Goal: Task Accomplishment & Management: Complete application form

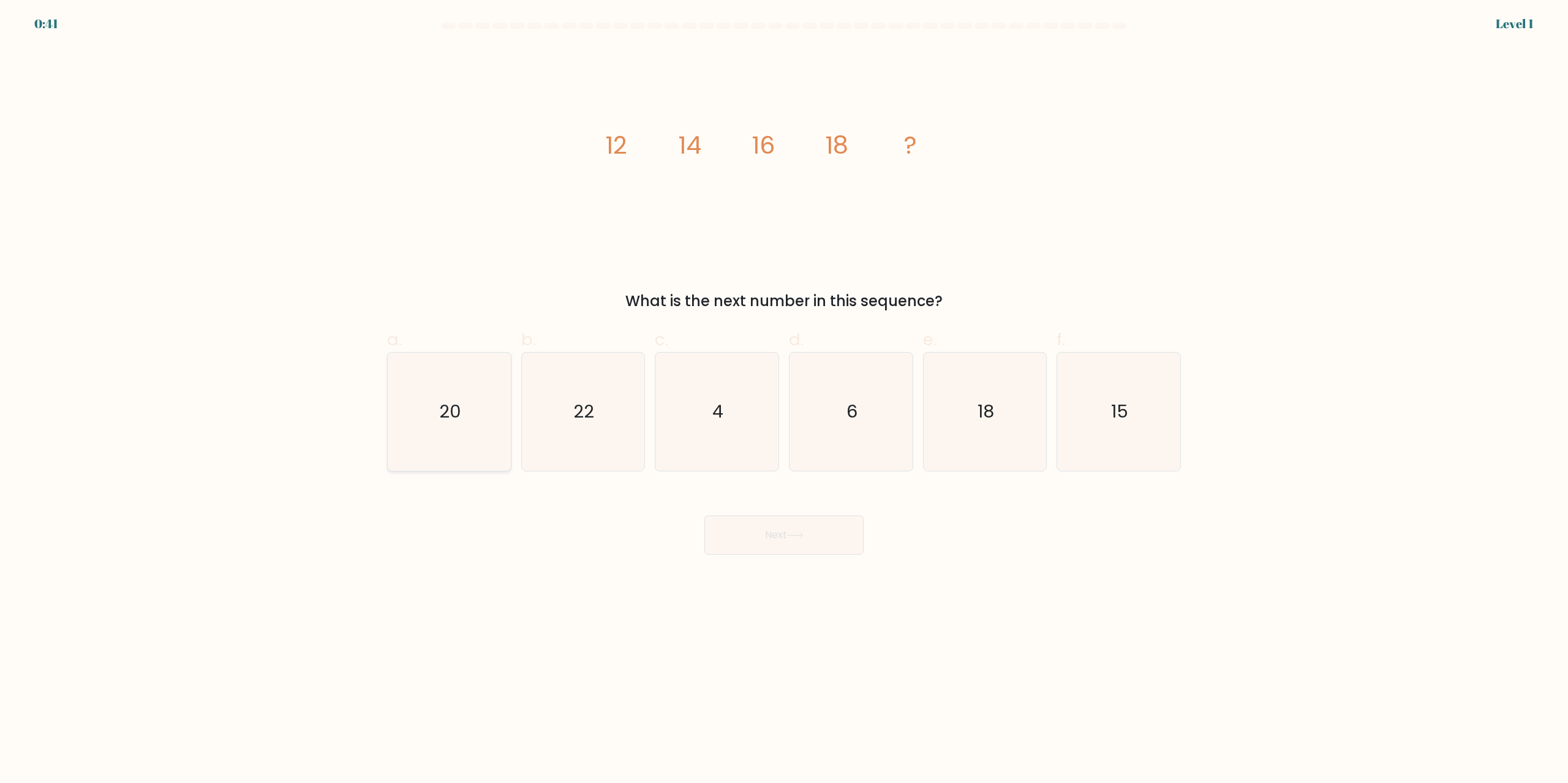
click at [473, 392] on icon "20" at bounding box center [449, 412] width 118 height 118
click at [784, 392] on input "a. 20" at bounding box center [784, 396] width 1 height 8
radio input "true"
click at [777, 558] on body "0:40 Level 1" at bounding box center [784, 392] width 1568 height 783
click at [785, 546] on button "Next" at bounding box center [783, 535] width 159 height 40
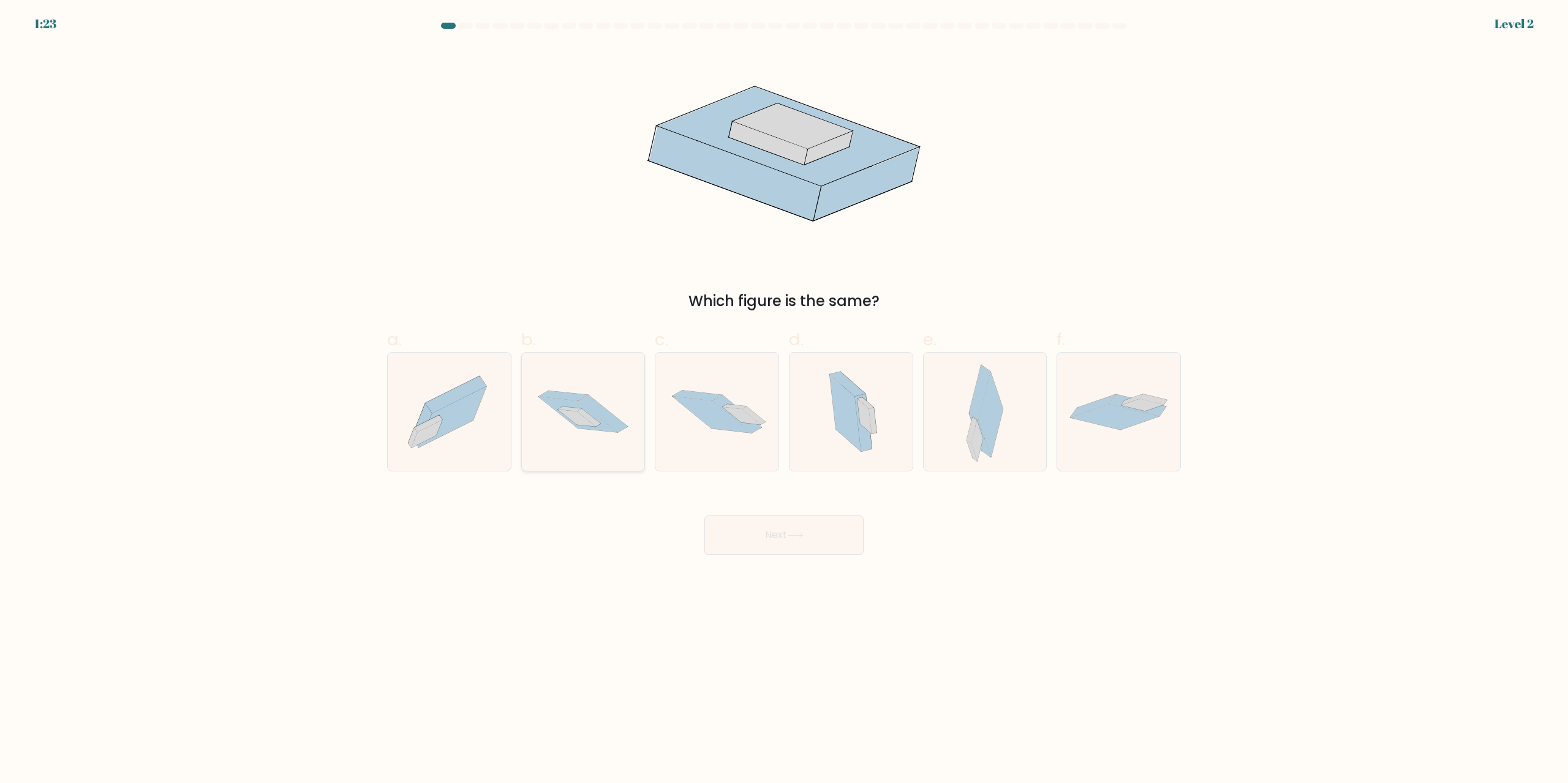
click at [567, 400] on icon at bounding box center [577, 414] width 80 height 36
click at [784, 400] on input "b." at bounding box center [784, 396] width 1 height 8
radio input "true"
click at [831, 527] on button "Next" at bounding box center [783, 535] width 159 height 40
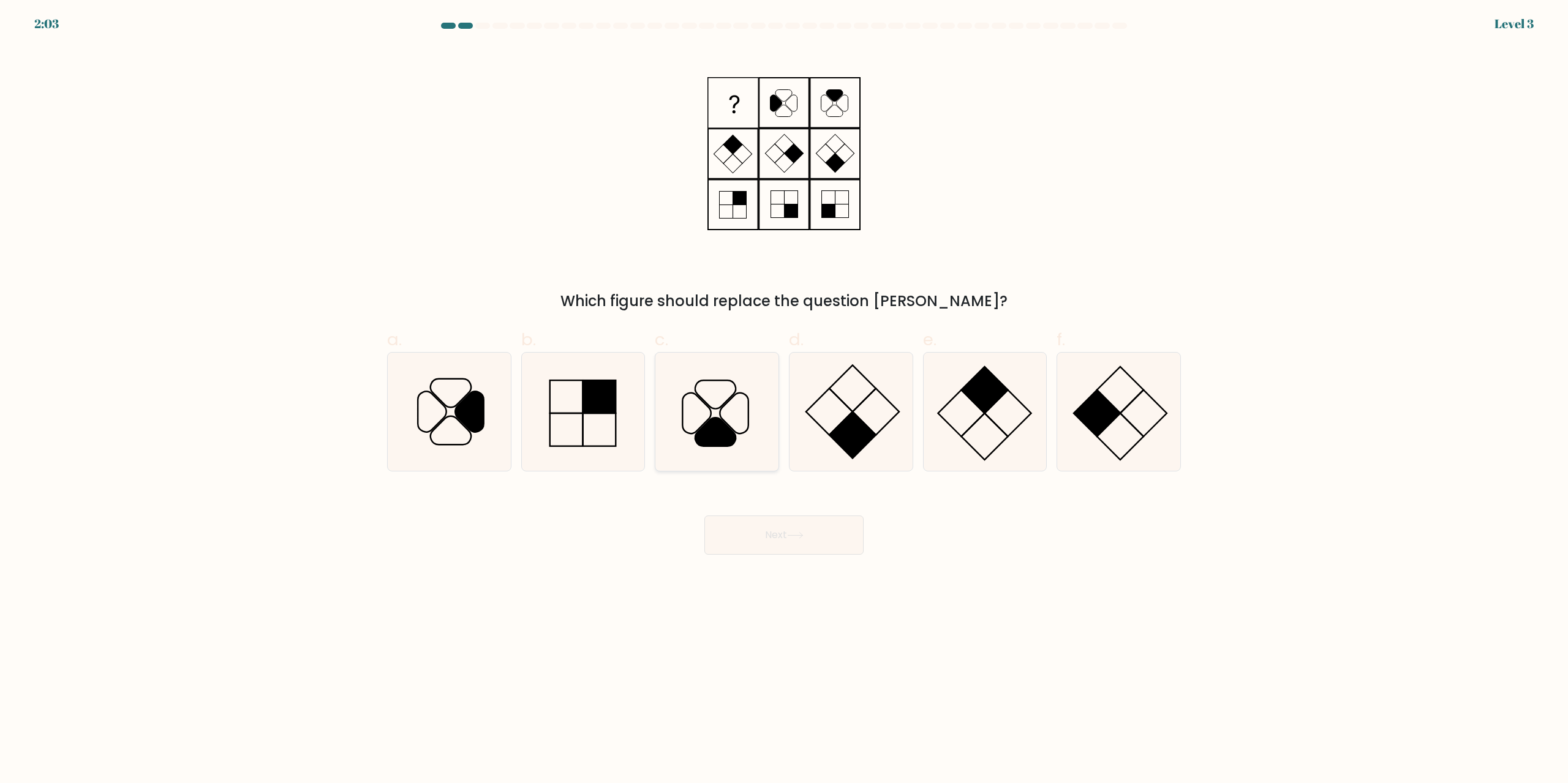
click at [716, 421] on icon at bounding box center [715, 432] width 40 height 28
click at [784, 400] on input "c." at bounding box center [784, 396] width 1 height 8
radio input "true"
drag, startPoint x: 790, startPoint y: 534, endPoint x: 854, endPoint y: 394, distance: 153.9
click at [790, 535] on icon at bounding box center [795, 535] width 16 height 6
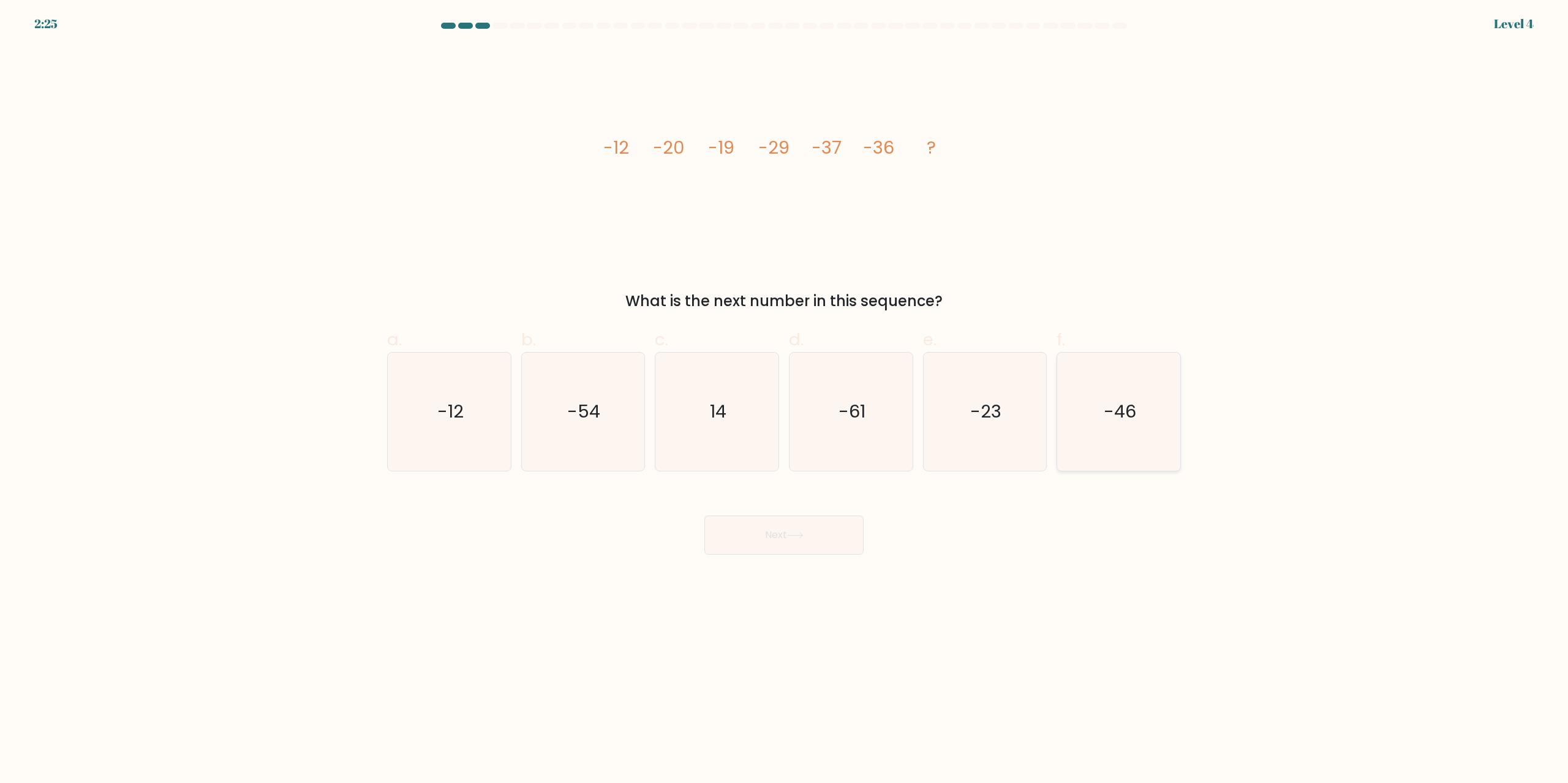
click at [1141, 408] on icon "-46" at bounding box center [1118, 412] width 118 height 118
click at [785, 400] on input "f. -46" at bounding box center [784, 396] width 1 height 8
radio input "true"
click at [810, 538] on button "Next" at bounding box center [783, 535] width 159 height 40
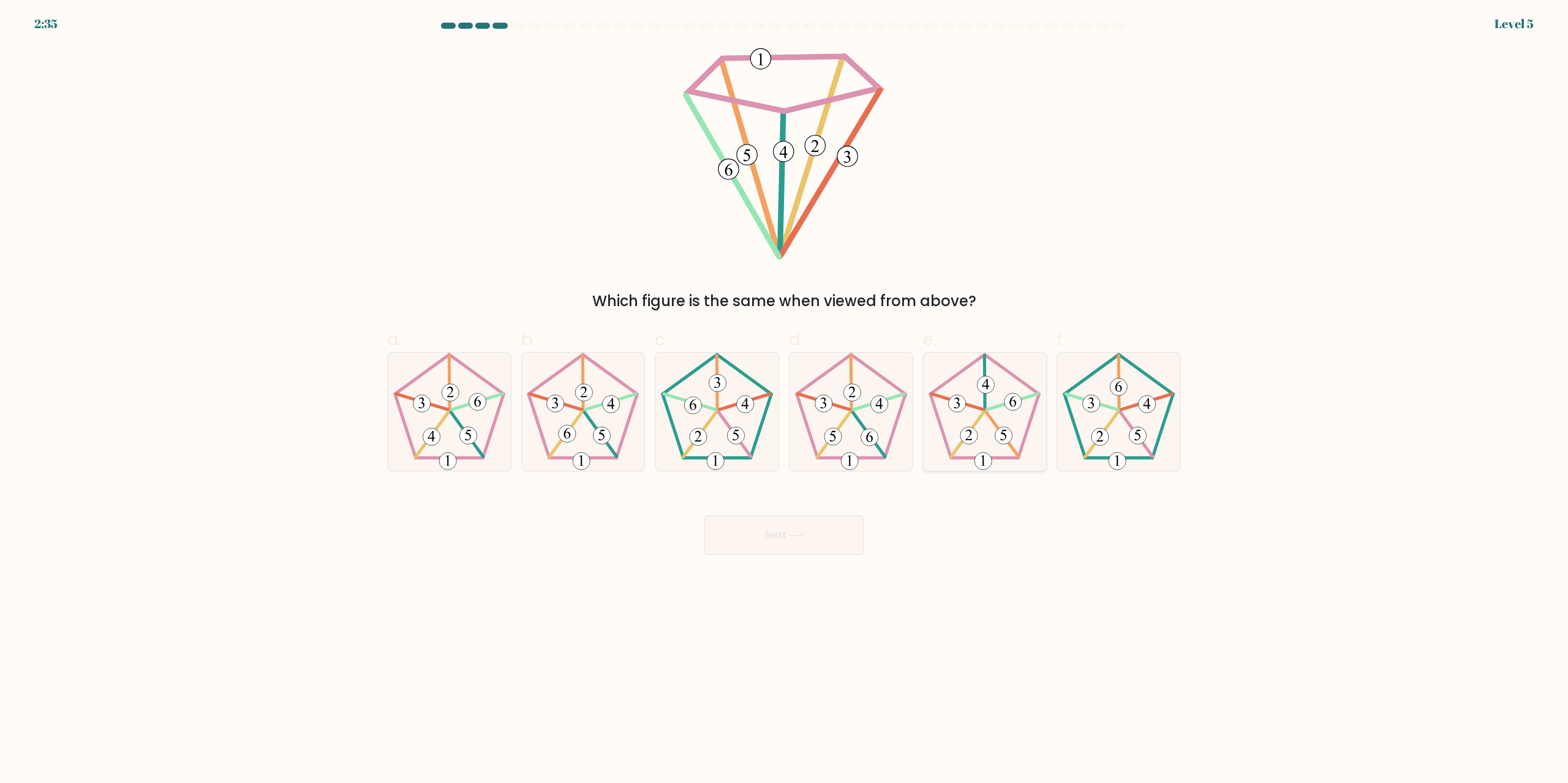
click at [989, 394] on icon at bounding box center [984, 412] width 118 height 118
click at [785, 394] on input "e." at bounding box center [784, 396] width 1 height 8
radio input "true"
click at [841, 524] on button "Next" at bounding box center [783, 535] width 159 height 40
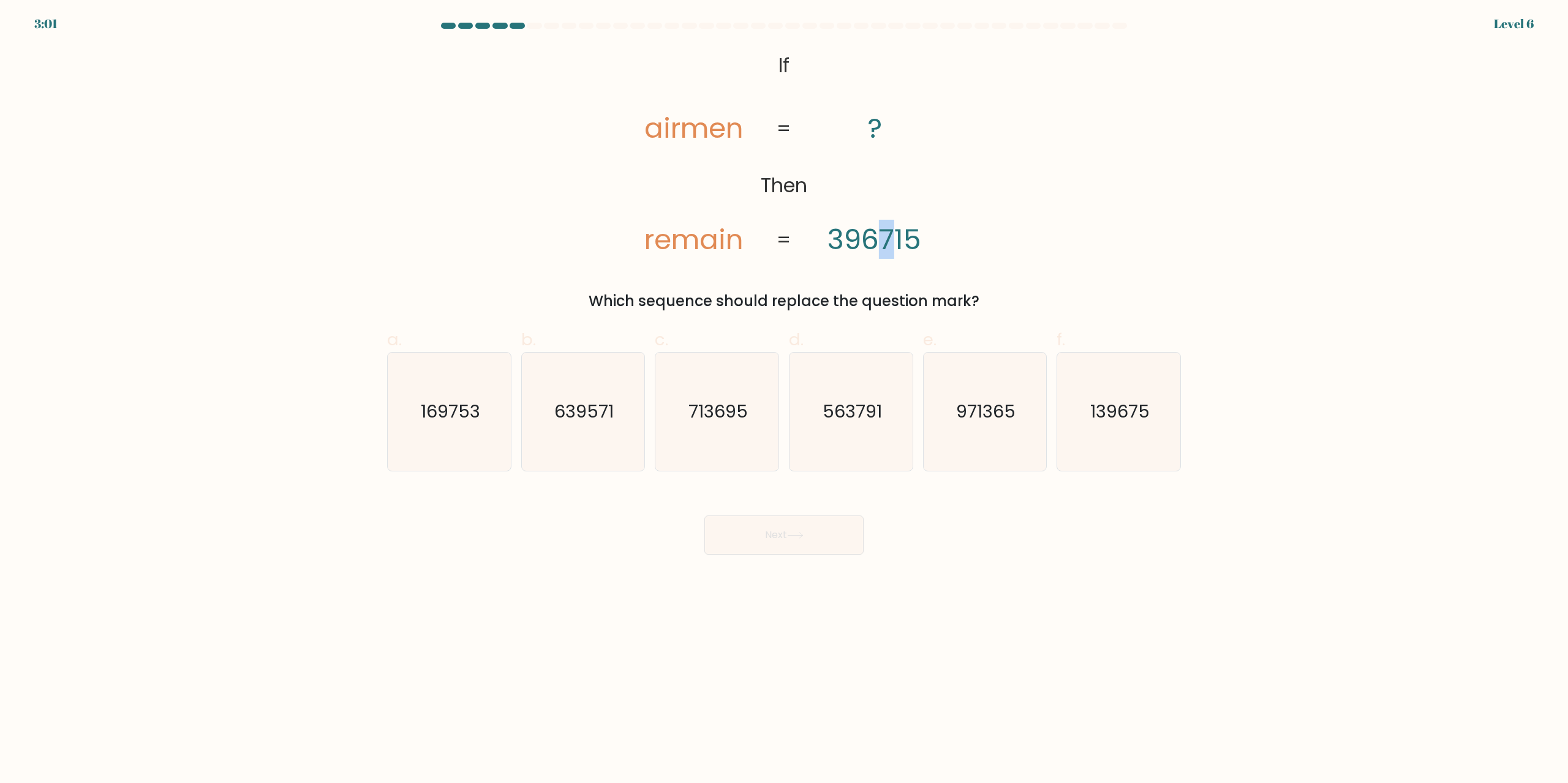
drag, startPoint x: 895, startPoint y: 234, endPoint x: 880, endPoint y: 232, distance: 15.1
click at [880, 232] on tspan "396715" at bounding box center [874, 239] width 94 height 40
click at [967, 158] on div "@import url('https://fonts.googleapis.com/css?family=Abril+Fatface:400,100,100i…" at bounding box center [783, 179] width 808 height 266
click at [726, 384] on icon "713695" at bounding box center [717, 412] width 118 height 118
click at [784, 392] on input "c. 713695" at bounding box center [784, 396] width 1 height 8
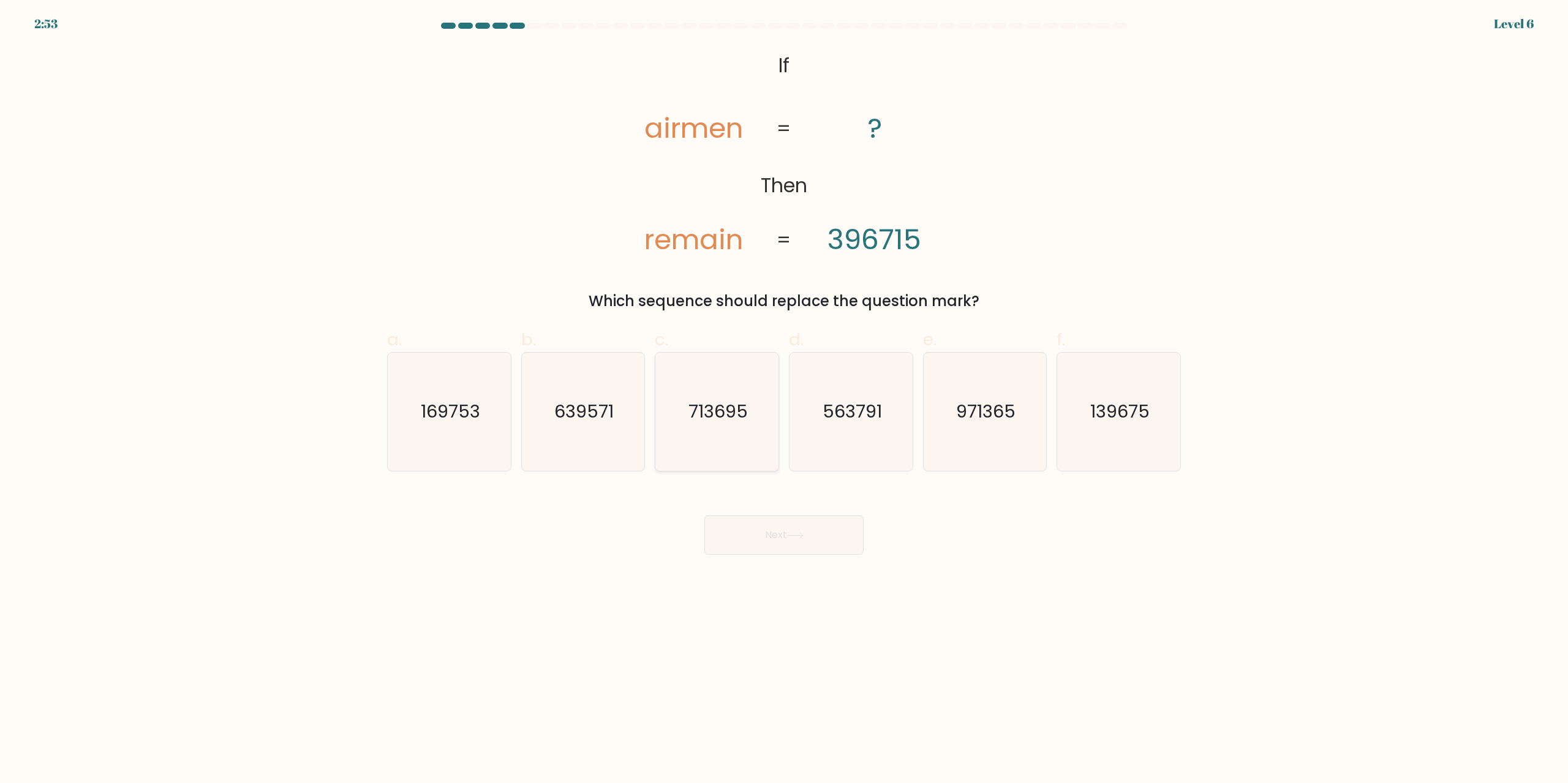
radio input "true"
click at [774, 533] on button "Next" at bounding box center [783, 535] width 159 height 40
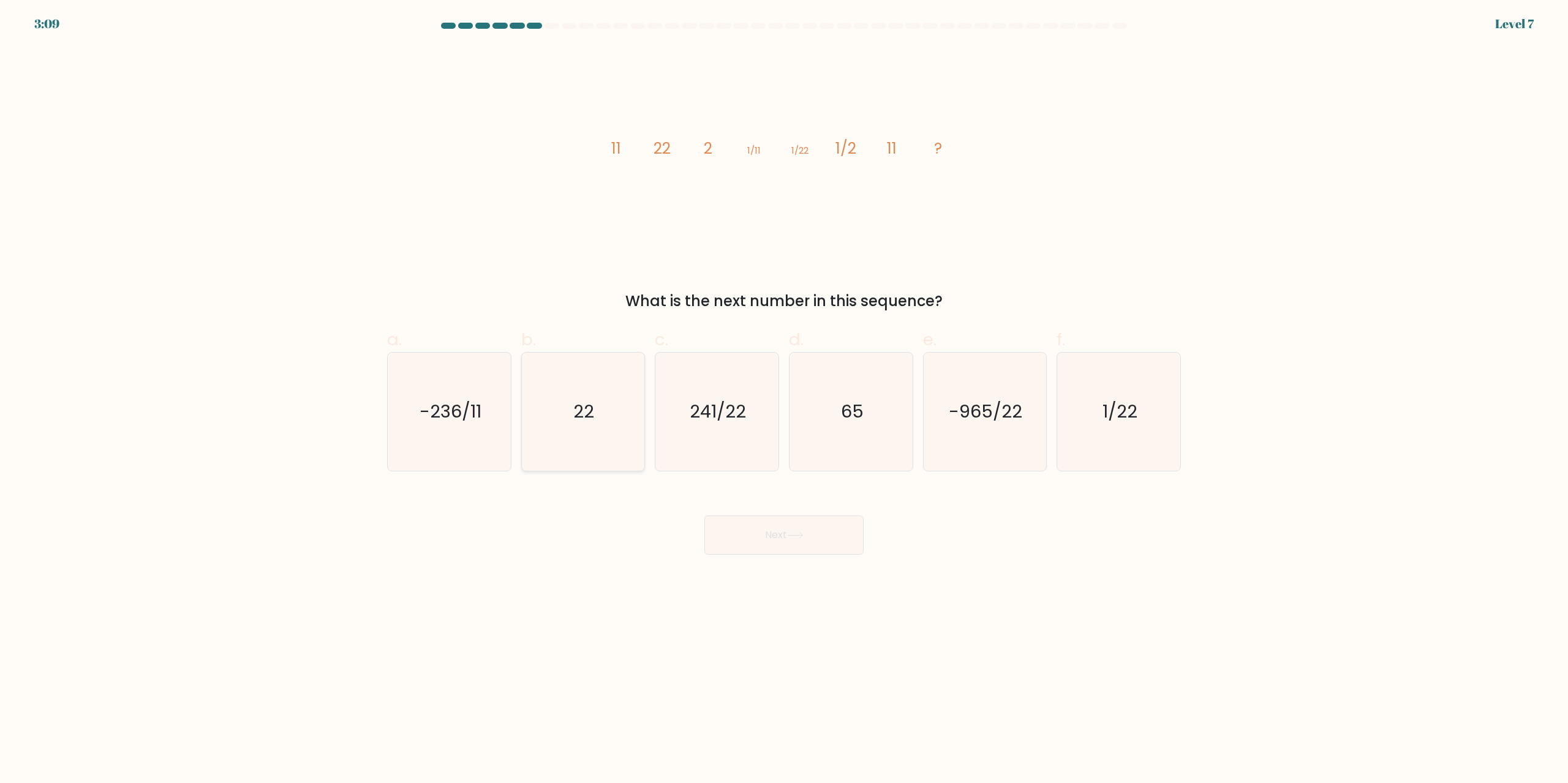
click at [585, 395] on icon "22" at bounding box center [582, 412] width 118 height 118
click at [784, 395] on input "b. 22" at bounding box center [784, 396] width 1 height 8
radio input "true"
click at [802, 534] on icon at bounding box center [795, 535] width 16 height 6
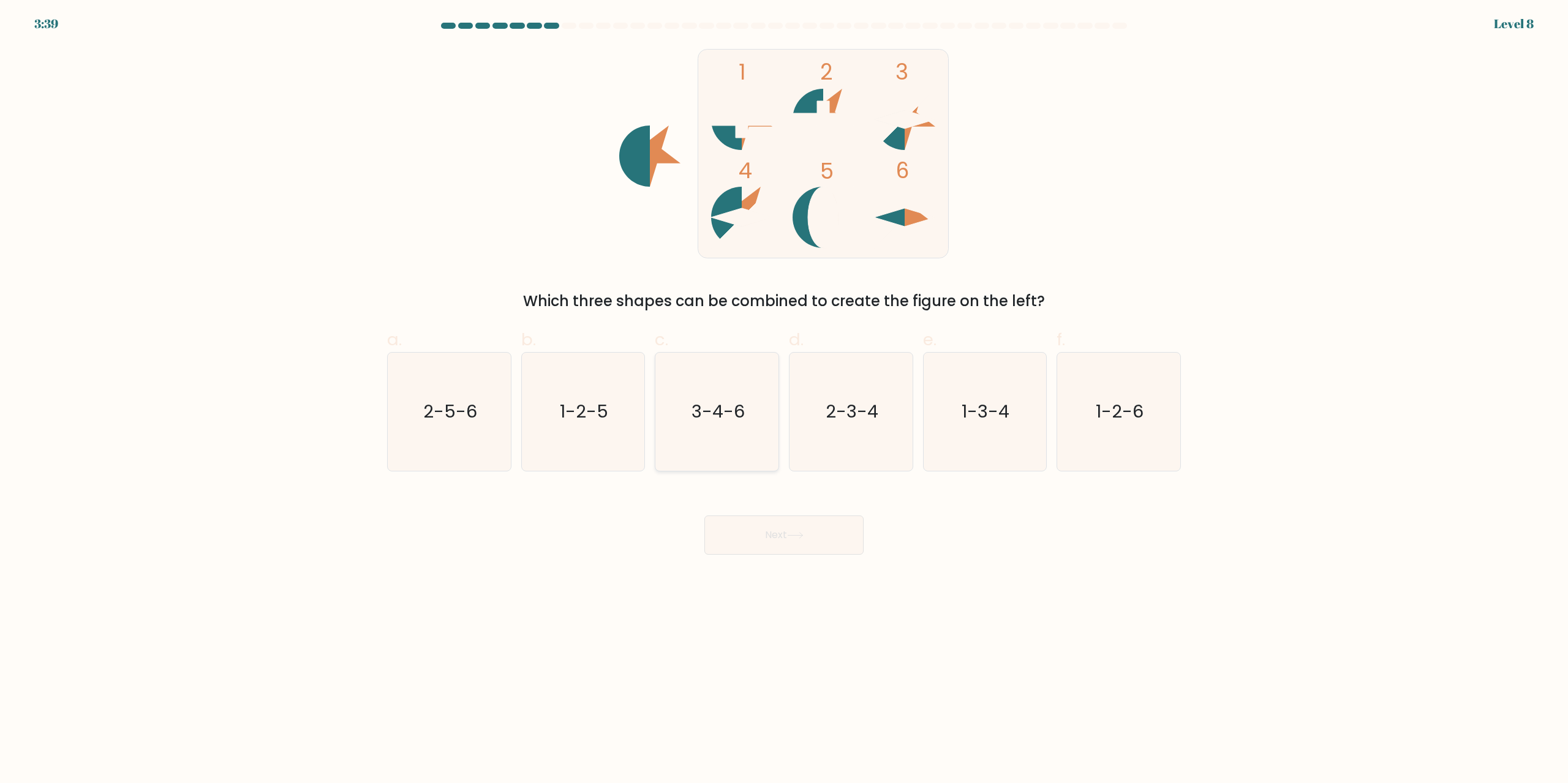
click at [716, 421] on text "3-4-6" at bounding box center [718, 412] width 53 height 24
click at [784, 400] on input "c. 3-4-6" at bounding box center [784, 396] width 1 height 8
radio input "true"
drag, startPoint x: 783, startPoint y: 537, endPoint x: 882, endPoint y: 324, distance: 234.9
click at [783, 536] on button "Next" at bounding box center [783, 535] width 159 height 40
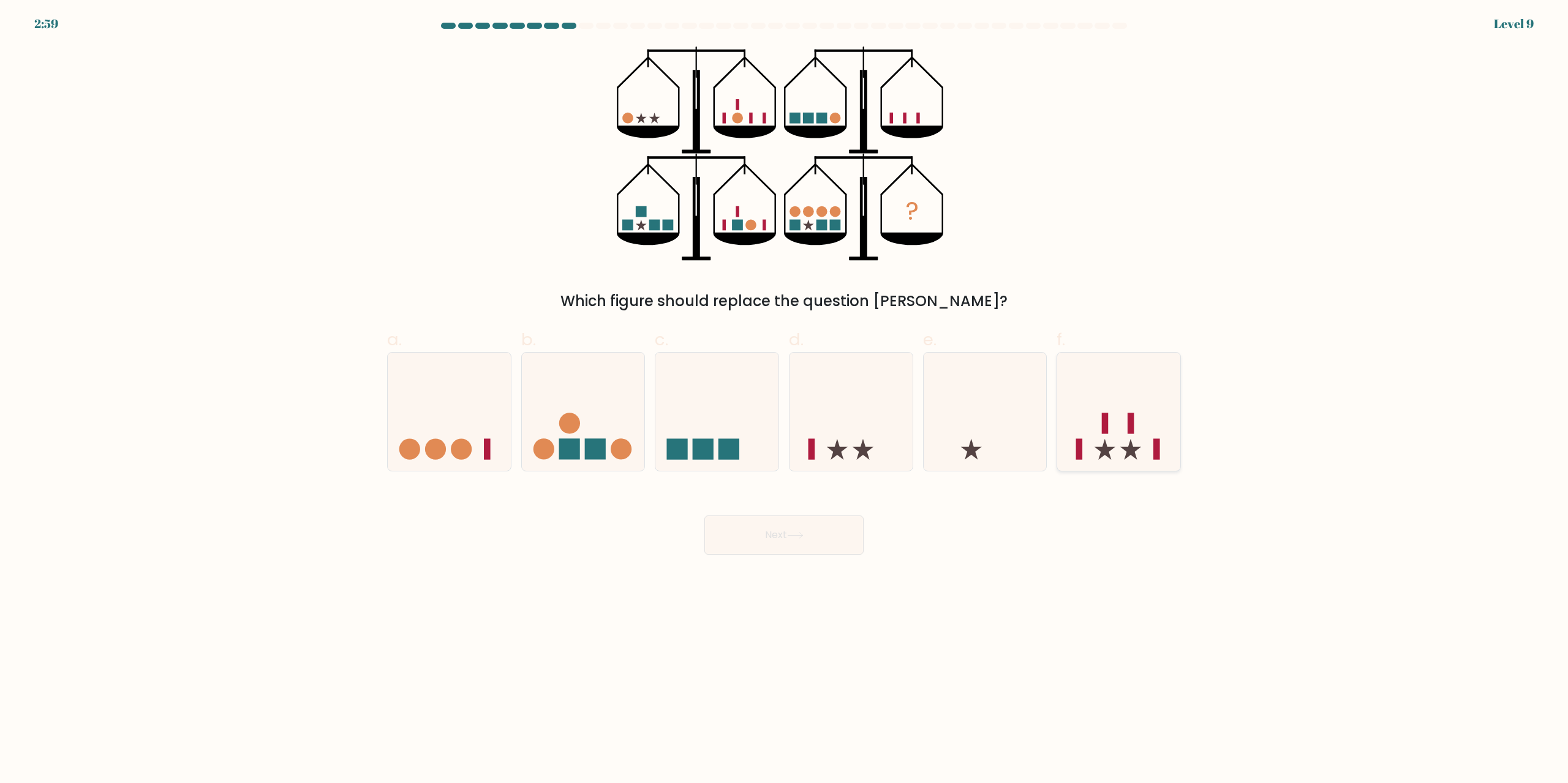
click at [1125, 383] on icon at bounding box center [1118, 412] width 123 height 102
click at [785, 392] on input "f." at bounding box center [784, 396] width 1 height 8
radio input "true"
click at [851, 525] on button "Next" at bounding box center [783, 535] width 159 height 40
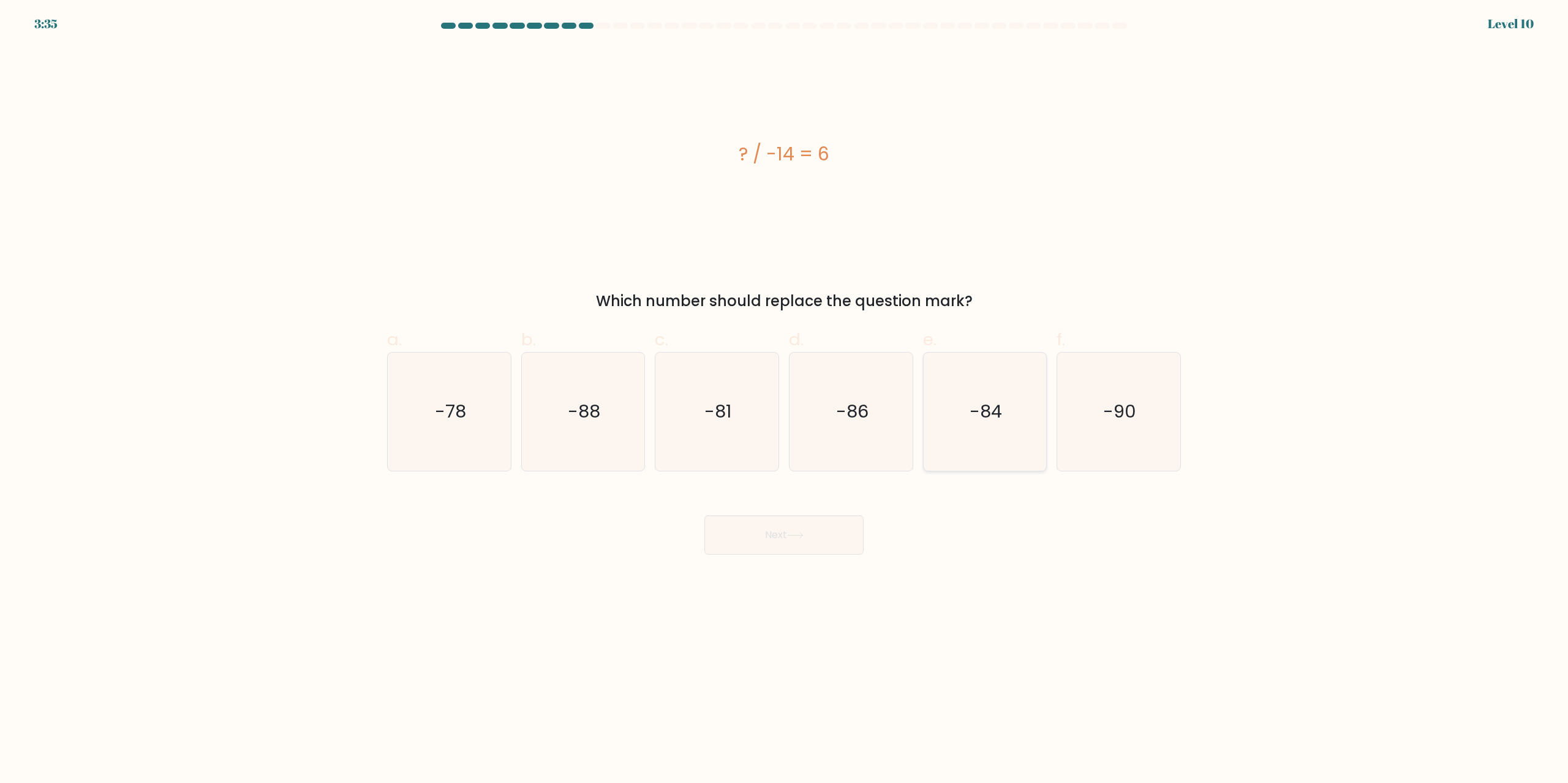
click at [983, 362] on icon "-84" at bounding box center [984, 412] width 118 height 118
click at [785, 392] on input "e. -84" at bounding box center [784, 396] width 1 height 8
radio input "true"
click at [813, 534] on button "Next" at bounding box center [783, 535] width 159 height 40
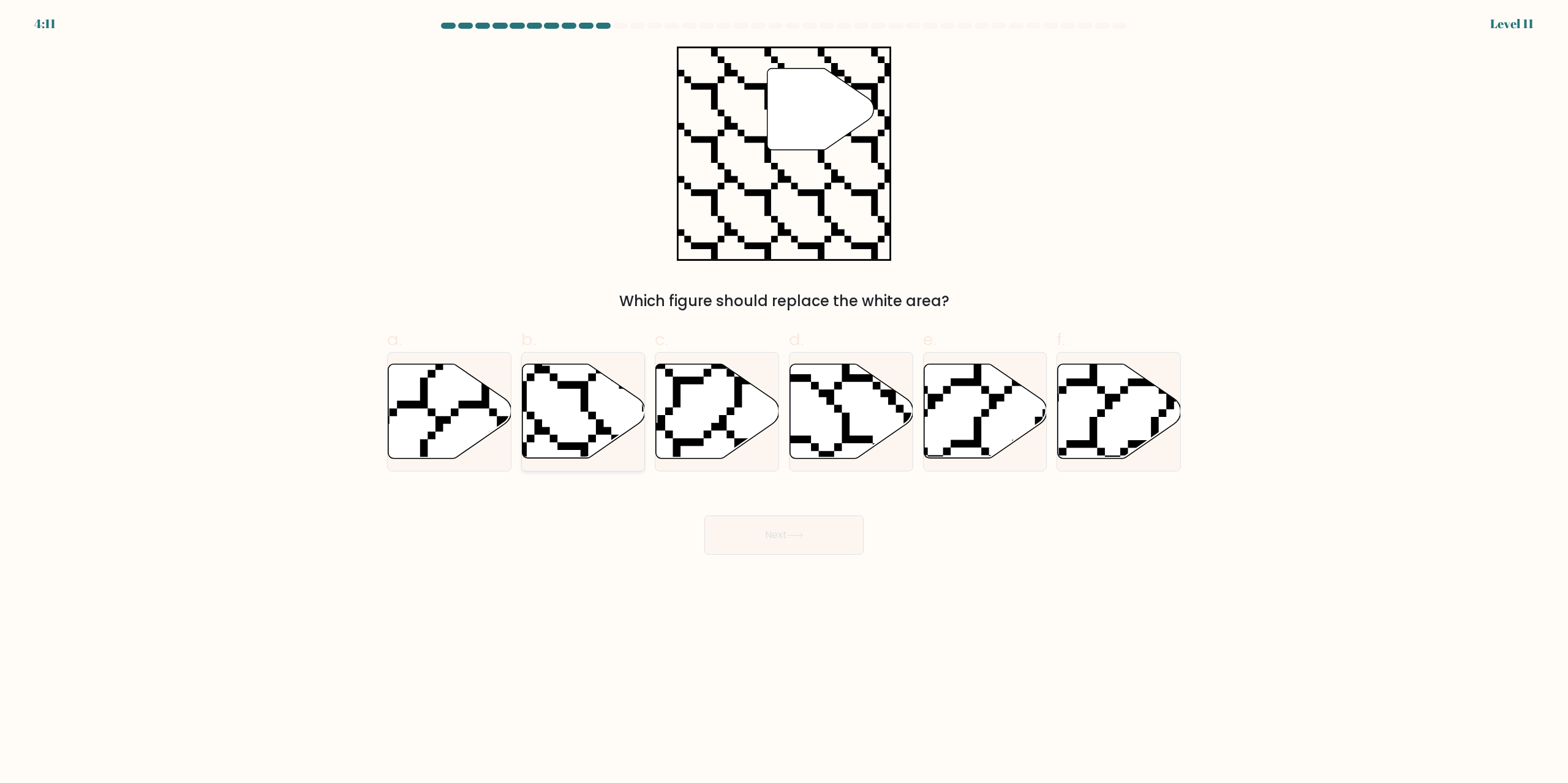
click at [567, 394] on icon at bounding box center [583, 411] width 123 height 94
click at [784, 394] on input "b." at bounding box center [784, 396] width 1 height 8
radio input "true"
click at [751, 530] on button "Next" at bounding box center [783, 535] width 159 height 40
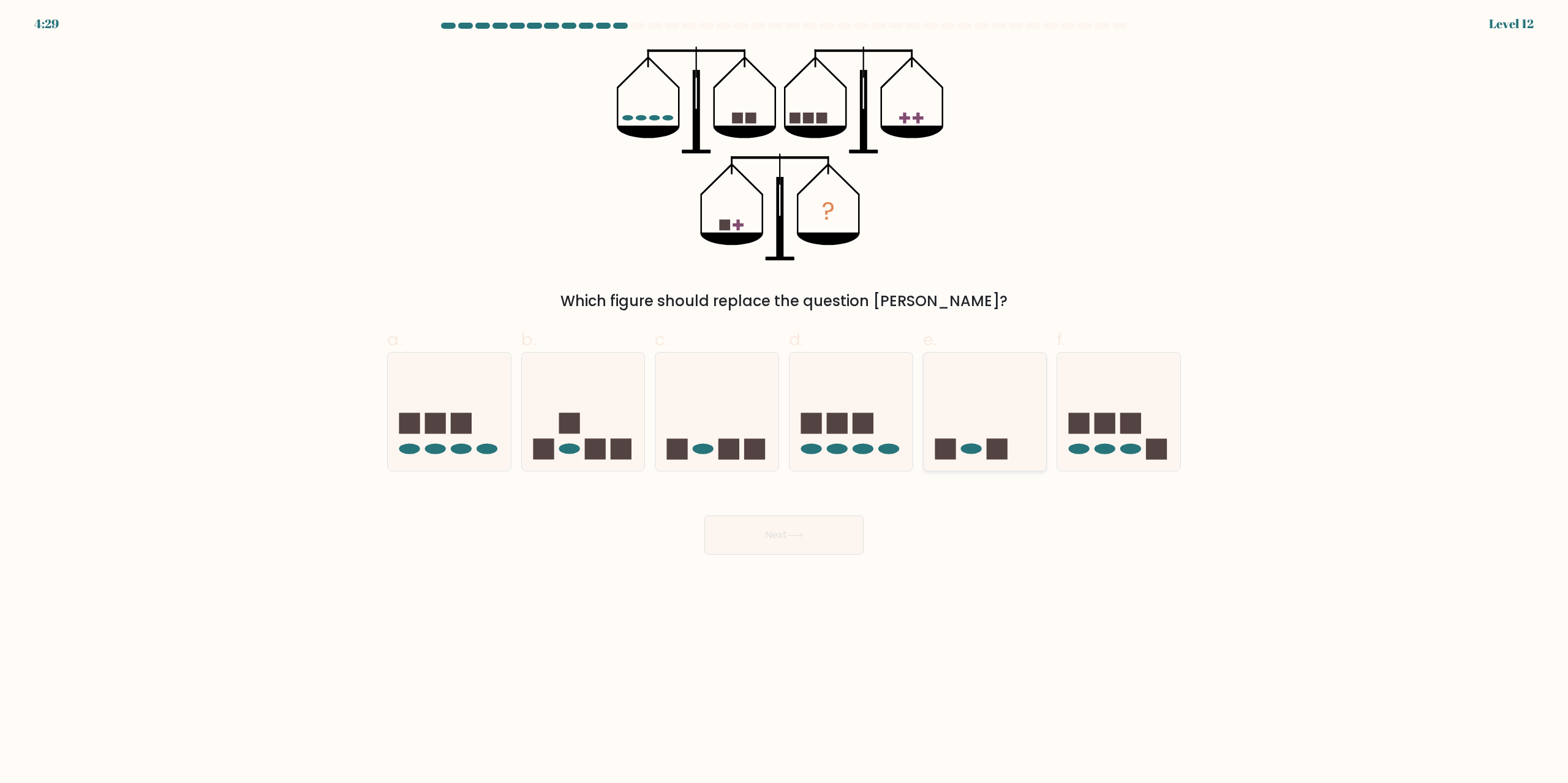
click at [982, 376] on icon at bounding box center [985, 412] width 123 height 102
click at [785, 392] on input "e." at bounding box center [784, 396] width 1 height 8
radio input "true"
click at [832, 538] on button "Next" at bounding box center [783, 535] width 159 height 40
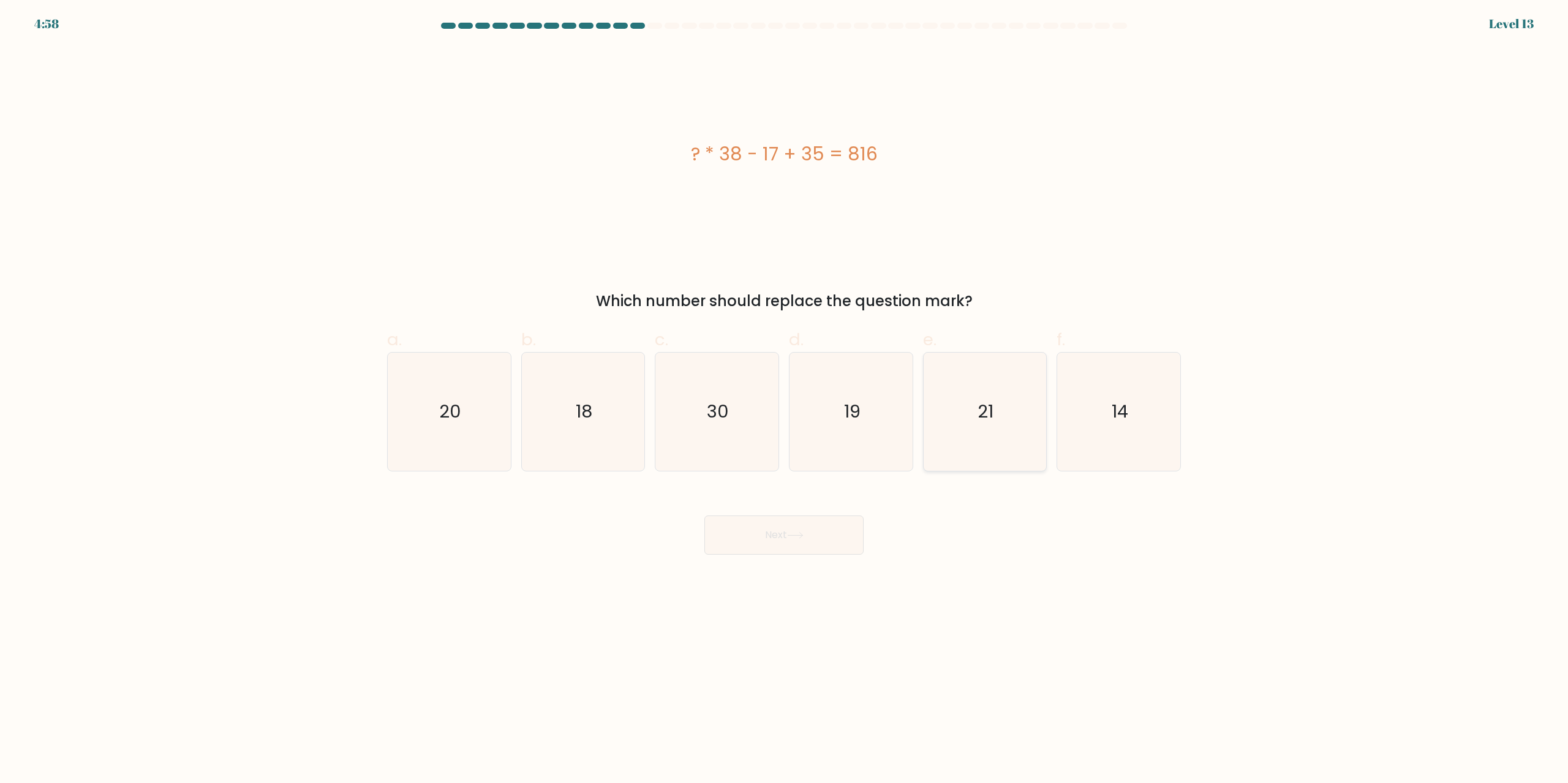
click at [975, 379] on icon "21" at bounding box center [984, 412] width 118 height 118
click at [785, 392] on input "e. 21" at bounding box center [784, 396] width 1 height 8
radio input "true"
click at [818, 534] on button "Next" at bounding box center [783, 535] width 159 height 40
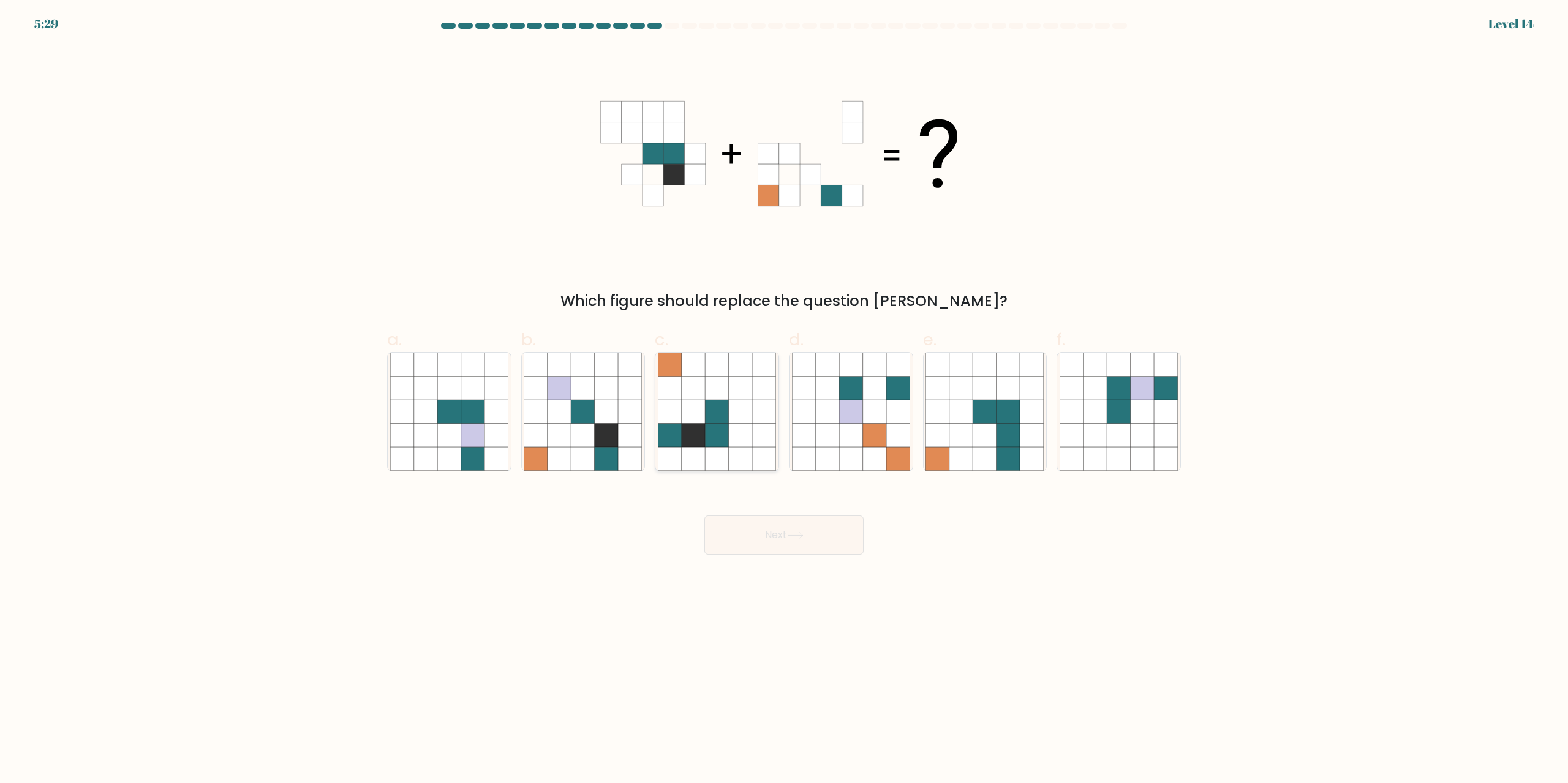
click at [734, 386] on icon at bounding box center [740, 387] width 23 height 23
click at [784, 392] on input "c." at bounding box center [784, 396] width 1 height 8
radio input "true"
click at [799, 537] on icon at bounding box center [795, 535] width 16 height 6
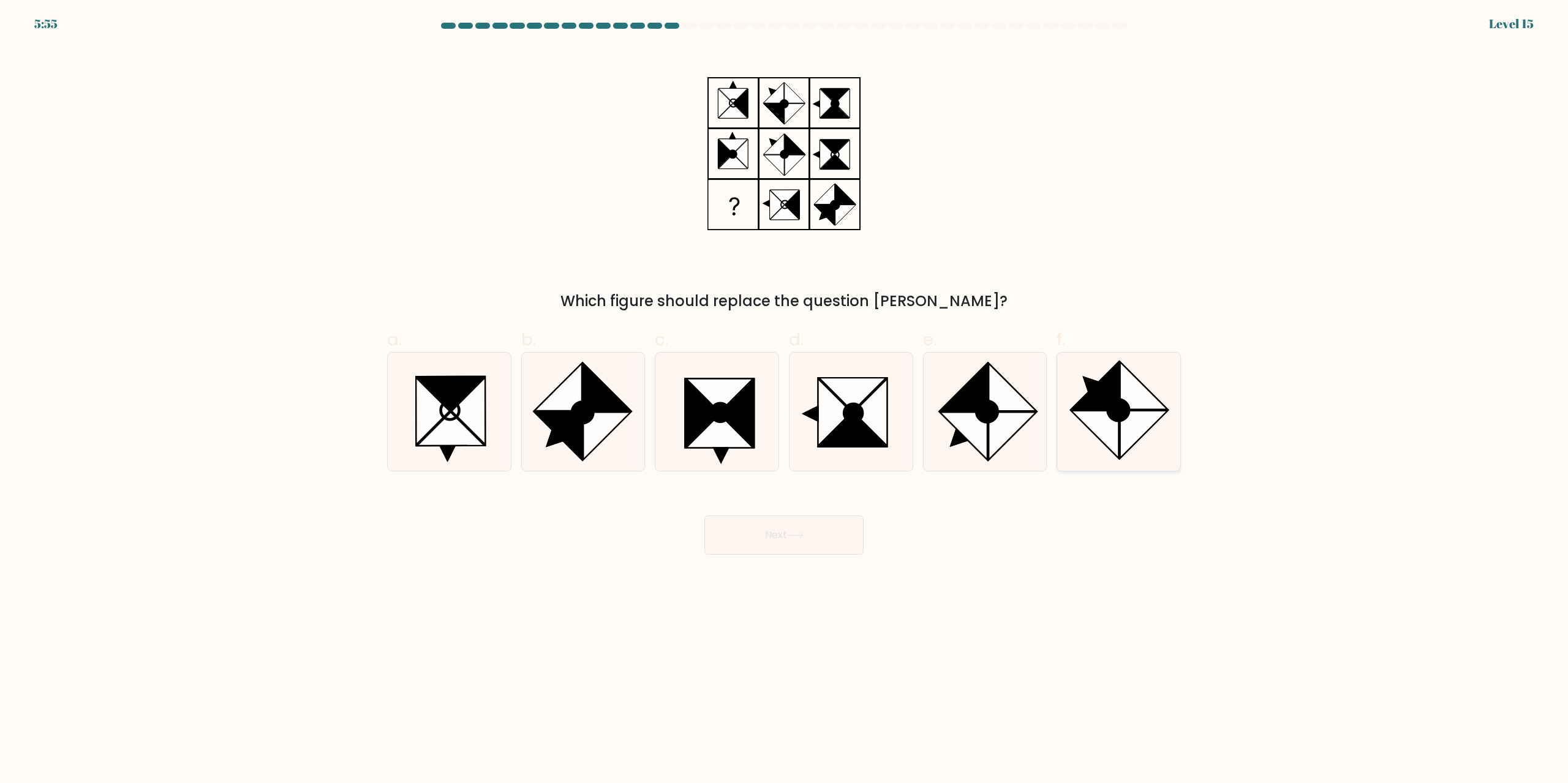
click at [1125, 390] on icon at bounding box center [1143, 385] width 47 height 47
click at [785, 392] on input "f." at bounding box center [784, 396] width 1 height 8
radio input "true"
drag, startPoint x: 807, startPoint y: 534, endPoint x: 835, endPoint y: 498, distance: 45.6
click at [810, 528] on button "Next" at bounding box center [783, 535] width 159 height 40
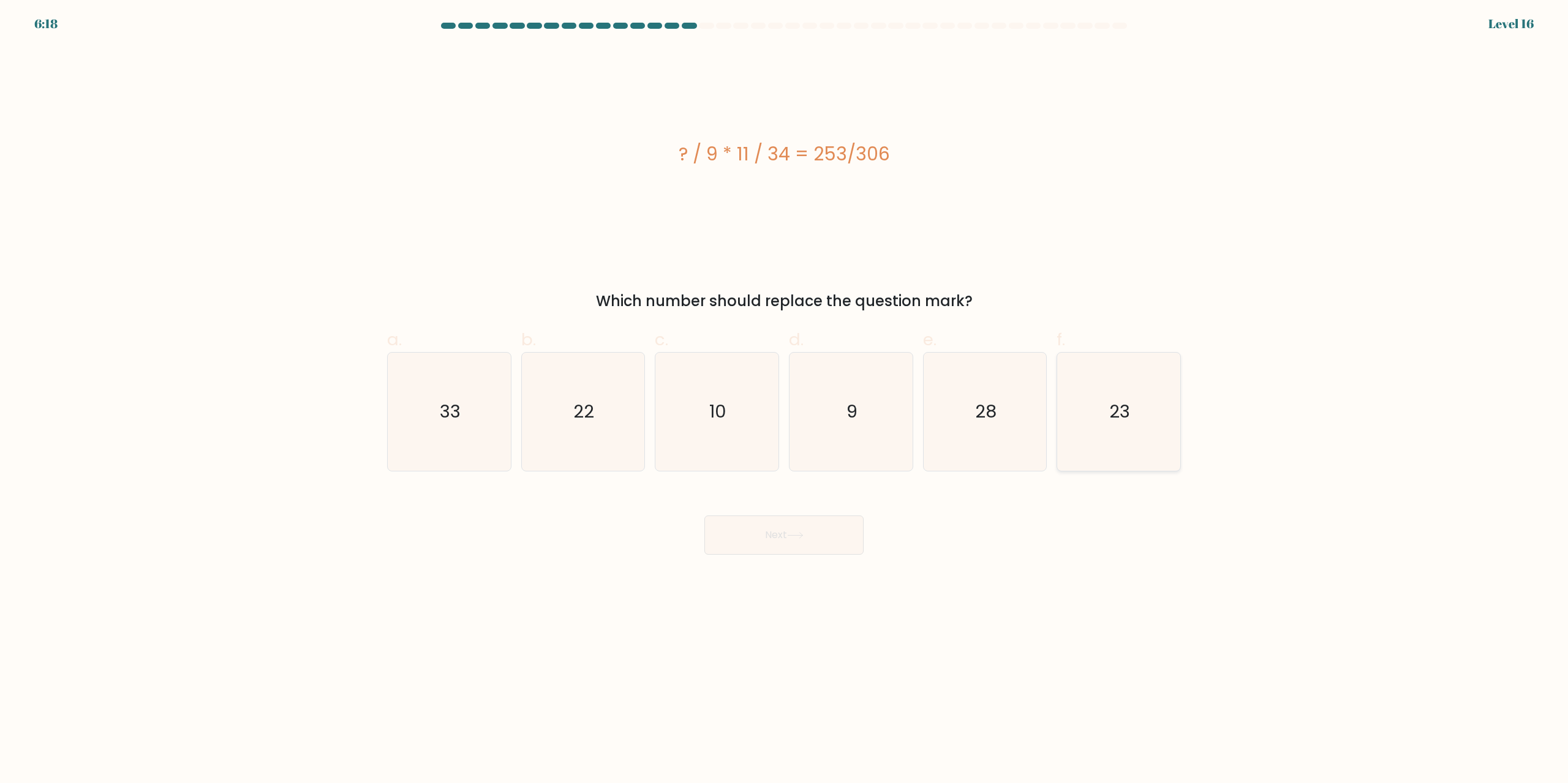
click at [1147, 431] on icon "23" at bounding box center [1118, 412] width 118 height 118
click at [785, 400] on input "f. 23" at bounding box center [784, 396] width 1 height 8
radio input "true"
click at [812, 525] on button "Next" at bounding box center [783, 535] width 159 height 40
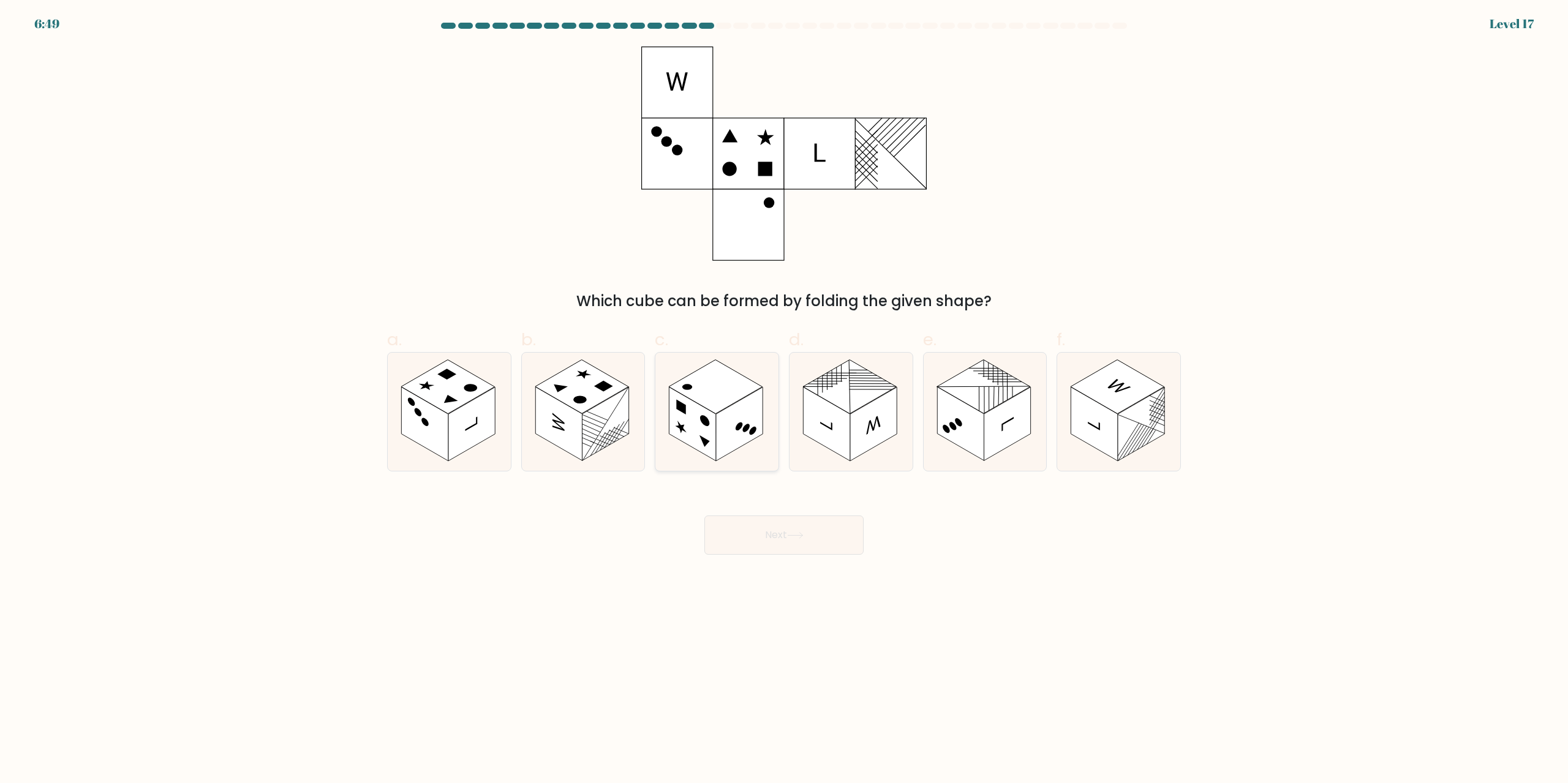
click at [719, 414] on rect at bounding box center [740, 425] width 47 height 74
click at [784, 400] on input "c." at bounding box center [784, 396] width 1 height 8
radio input "true"
click at [798, 530] on button "Next" at bounding box center [783, 535] width 159 height 40
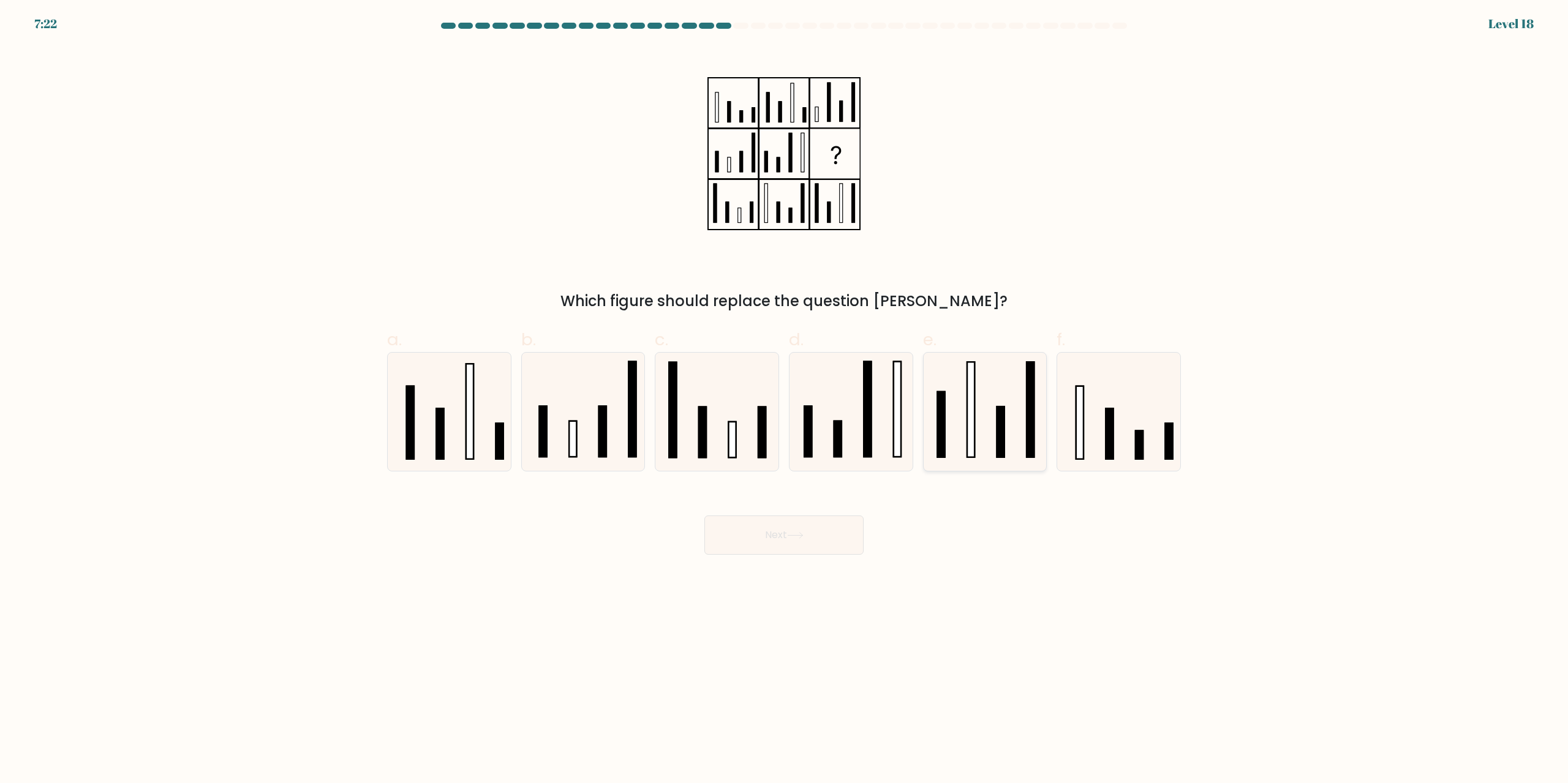
click at [962, 422] on icon at bounding box center [984, 412] width 118 height 118
click at [785, 400] on input "e." at bounding box center [784, 396] width 1 height 8
radio input "true"
click at [846, 534] on button "Next" at bounding box center [783, 535] width 159 height 40
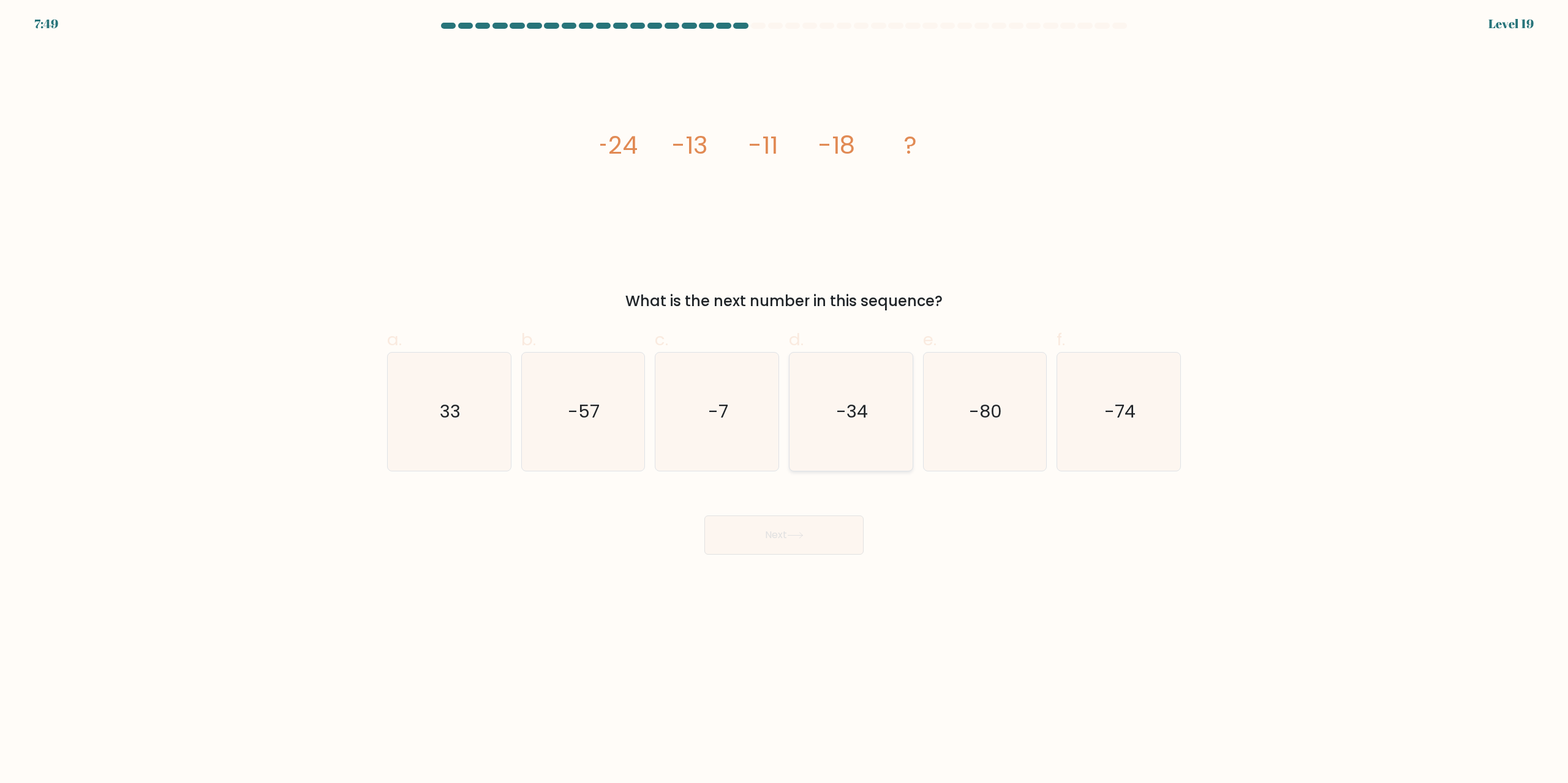
click at [886, 387] on icon "-34" at bounding box center [851, 412] width 118 height 118
click at [785, 392] on input "d. -34" at bounding box center [784, 396] width 1 height 8
radio input "true"
click at [800, 523] on button "Next" at bounding box center [783, 535] width 159 height 40
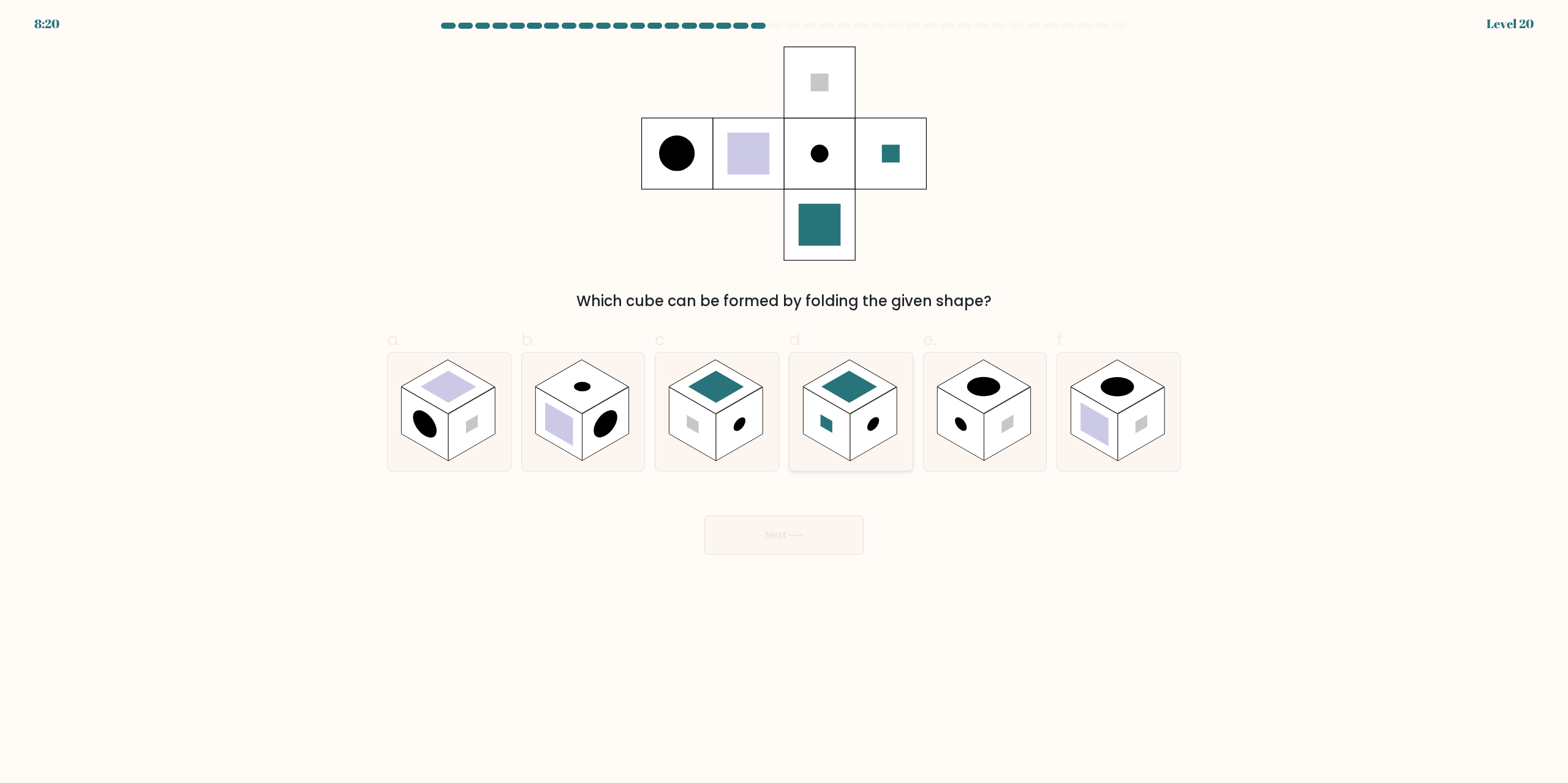
click at [868, 374] on rect at bounding box center [849, 387] width 94 height 54
click at [785, 392] on input "d." at bounding box center [784, 396] width 1 height 8
radio input "true"
click at [841, 532] on button "Next" at bounding box center [783, 535] width 159 height 40
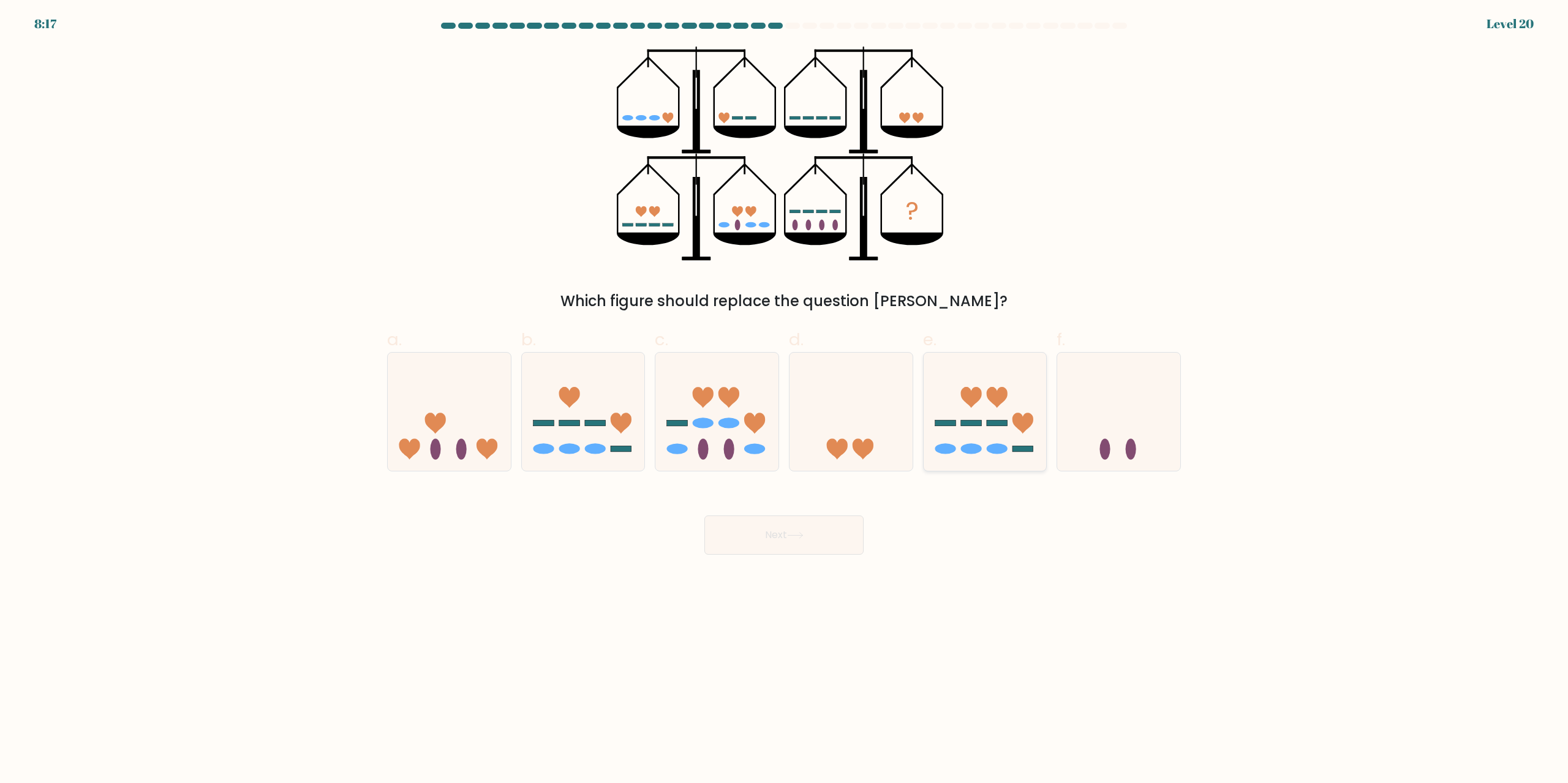
click at [990, 387] on icon at bounding box center [985, 412] width 123 height 102
click at [785, 392] on input "e." at bounding box center [784, 396] width 1 height 8
radio input "true"
click at [814, 535] on button "Next" at bounding box center [783, 535] width 159 height 40
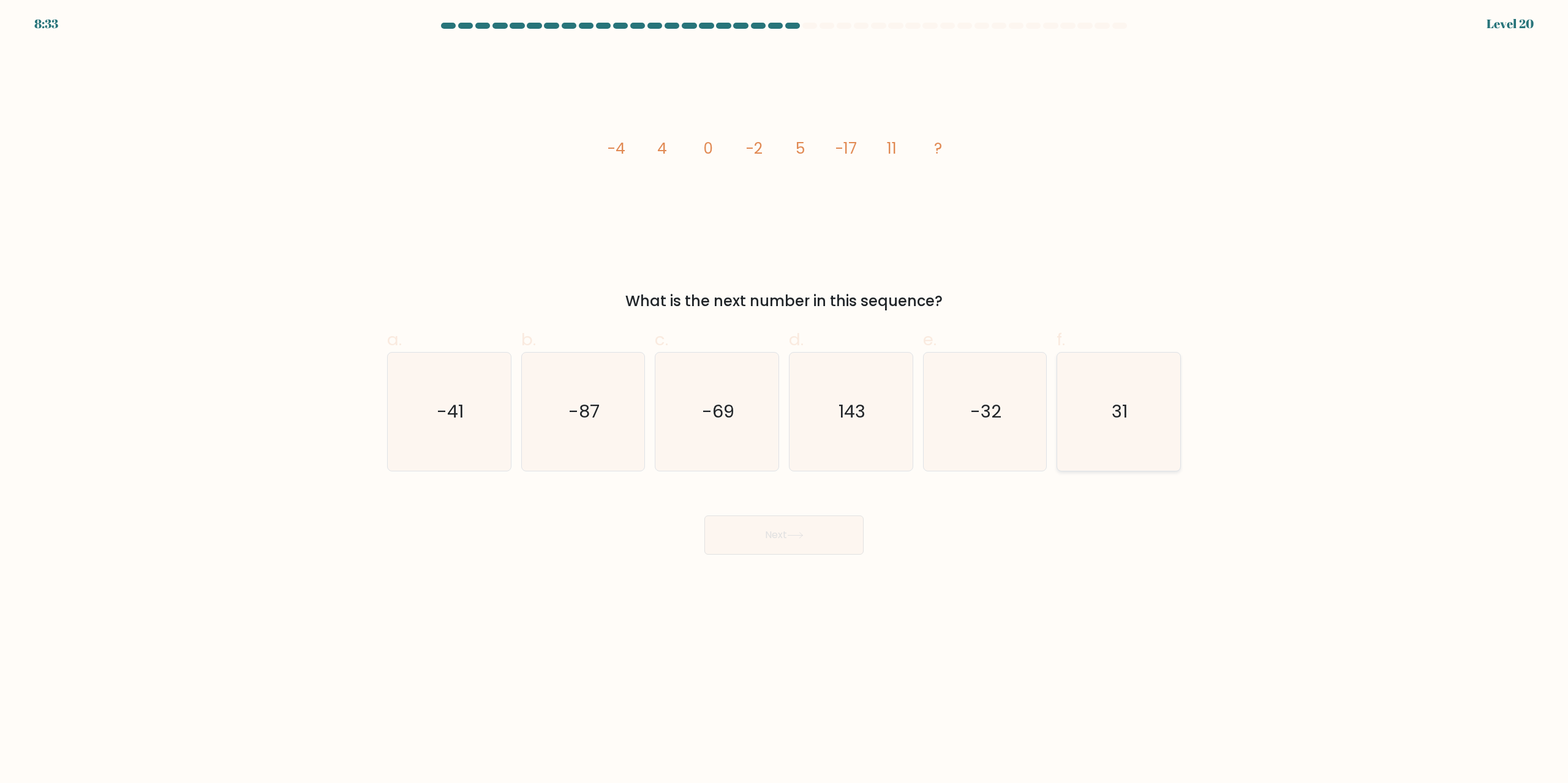
drag, startPoint x: 1125, startPoint y: 417, endPoint x: 982, endPoint y: 509, distance: 170.0
click at [1124, 417] on text "31" at bounding box center [1120, 412] width 16 height 24
click at [785, 400] on input "f. 31" at bounding box center [784, 396] width 1 height 8
radio input "true"
click at [843, 539] on button "Next" at bounding box center [783, 535] width 159 height 40
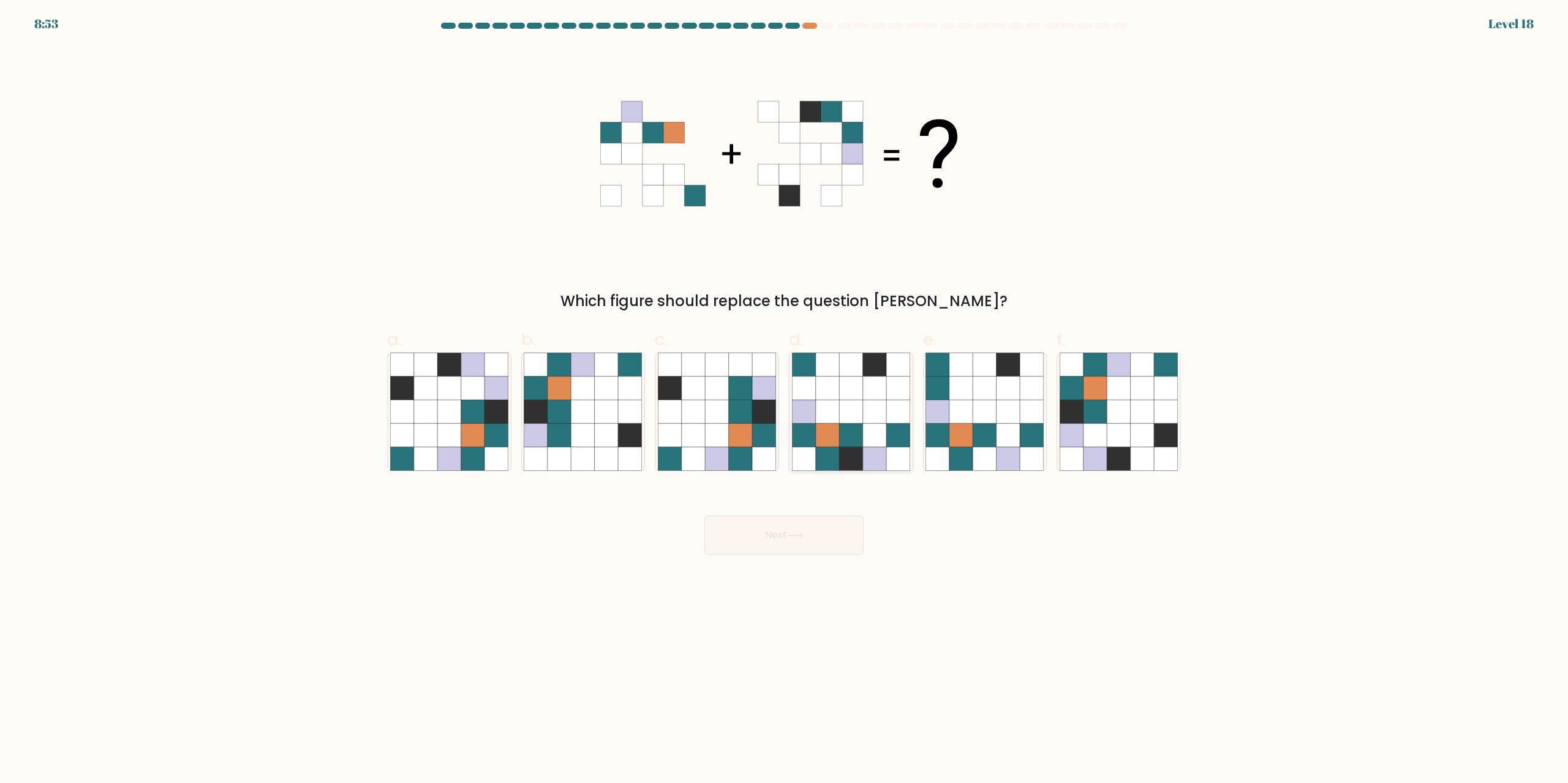
click at [869, 389] on icon at bounding box center [874, 387] width 23 height 23
click at [785, 392] on input "d." at bounding box center [784, 396] width 1 height 8
radio input "true"
click at [788, 534] on button "Next" at bounding box center [783, 535] width 159 height 40
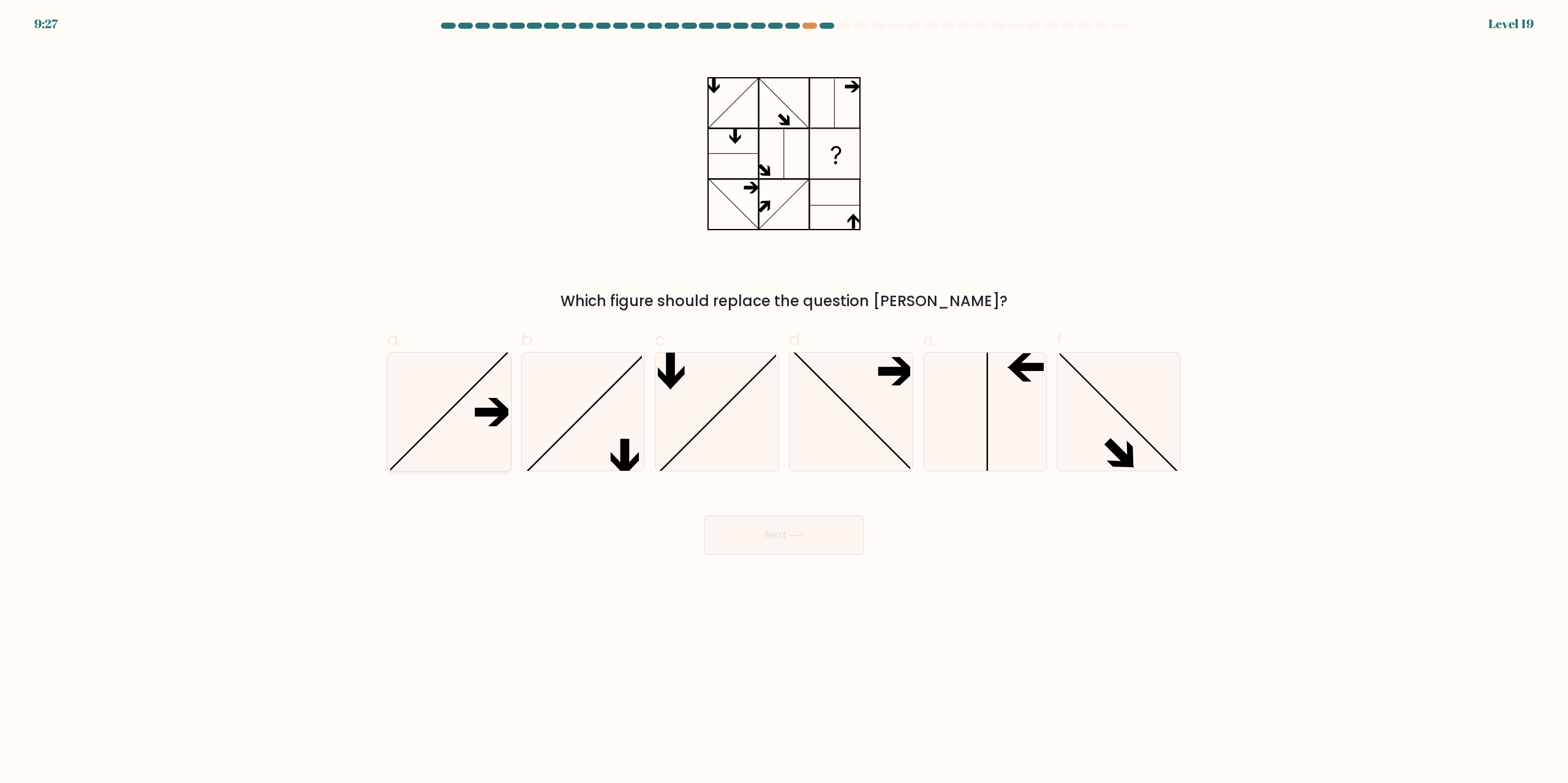
click at [477, 389] on icon at bounding box center [449, 412] width 118 height 118
click at [784, 392] on input "a." at bounding box center [784, 396] width 1 height 8
radio input "true"
click at [799, 522] on button "Next" at bounding box center [783, 535] width 159 height 40
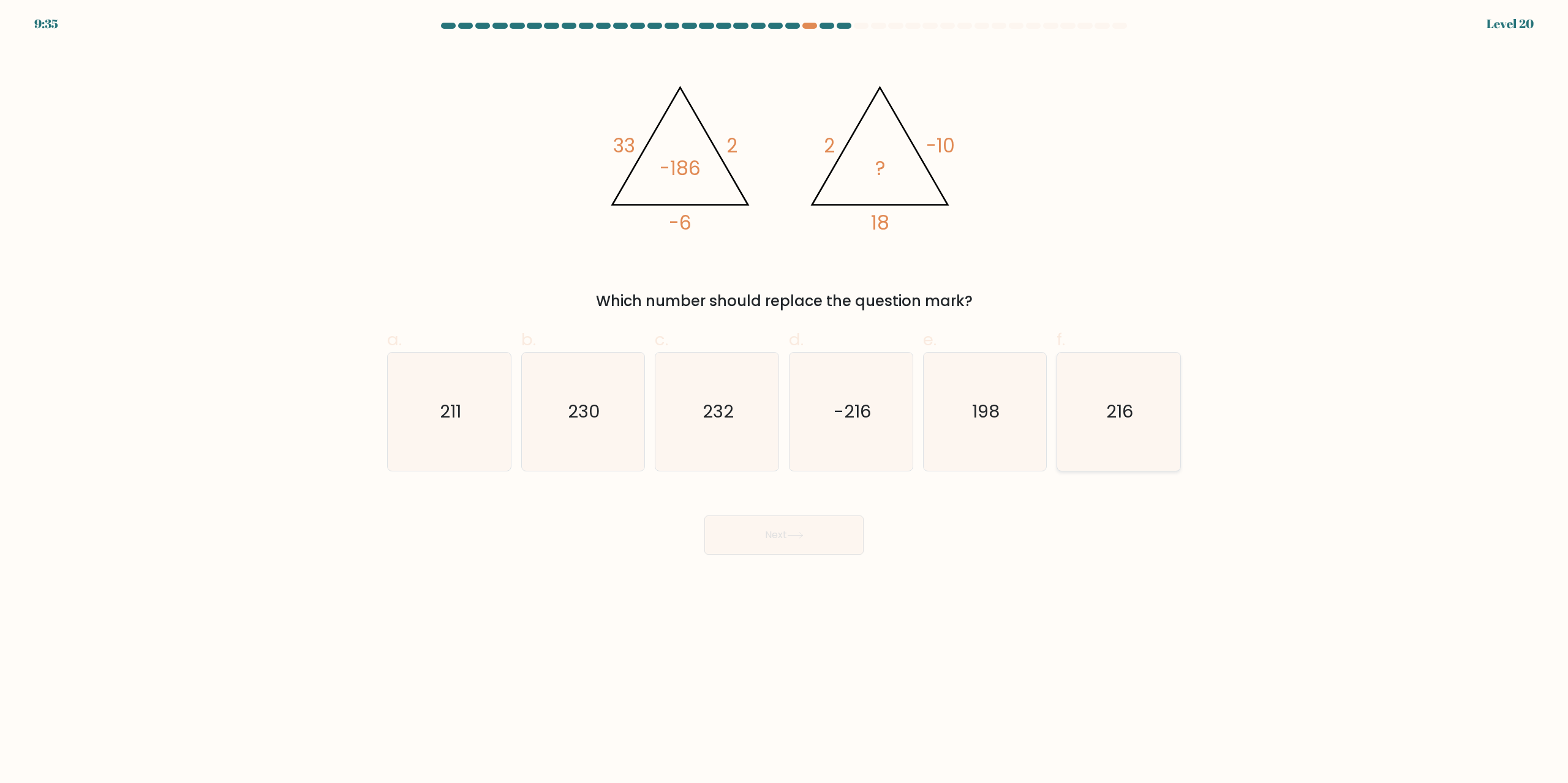
click at [1121, 444] on icon "216" at bounding box center [1118, 412] width 118 height 118
click at [785, 400] on input "f. 216" at bounding box center [784, 396] width 1 height 8
radio input "true"
click at [827, 546] on button "Next" at bounding box center [783, 535] width 159 height 40
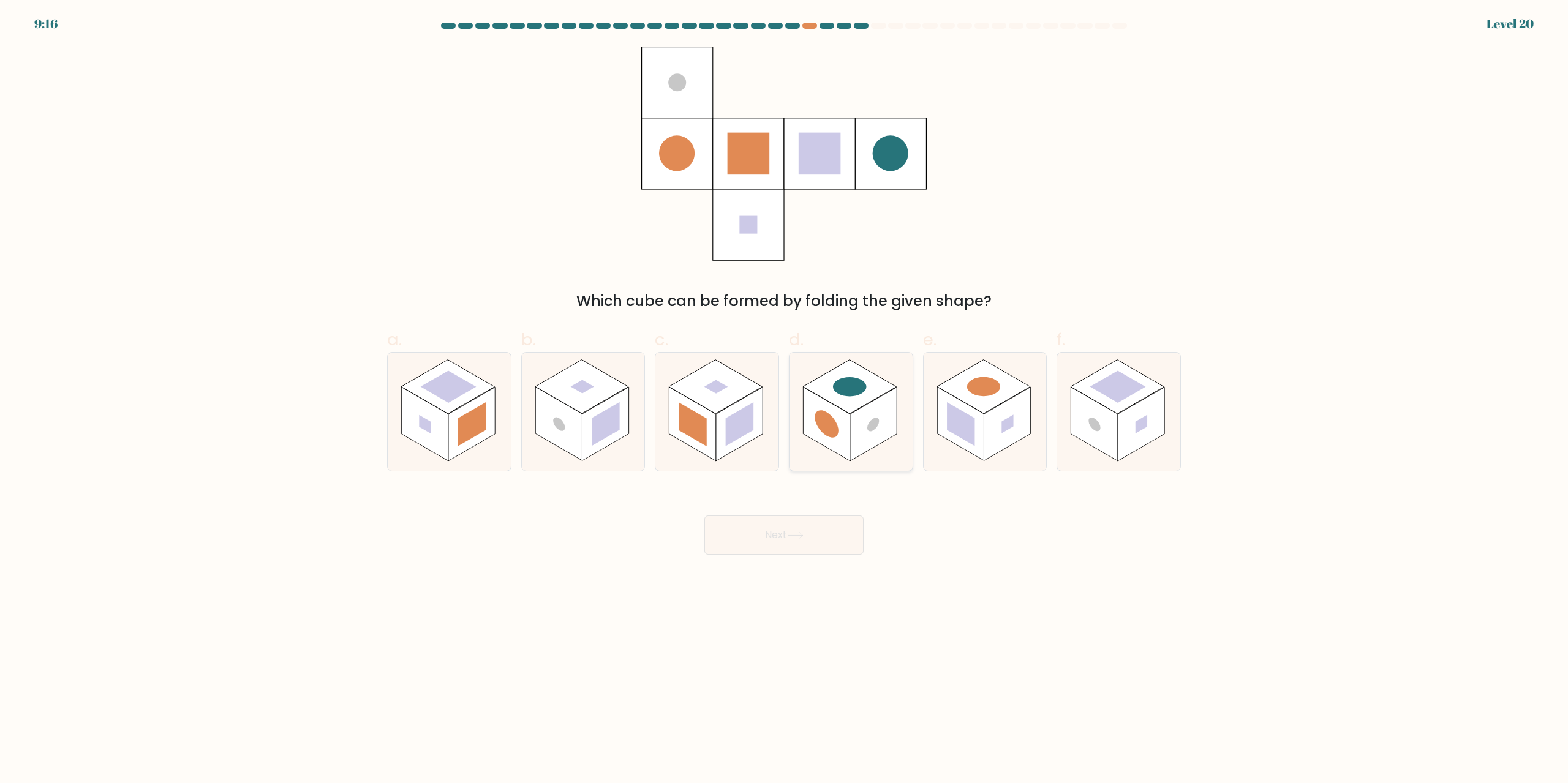
drag, startPoint x: 894, startPoint y: 390, endPoint x: 838, endPoint y: 470, distance: 97.7
click at [893, 390] on rect at bounding box center [874, 425] width 47 height 74
click at [785, 392] on input "d." at bounding box center [784, 396] width 1 height 8
radio input "true"
click at [798, 542] on button "Next" at bounding box center [783, 535] width 159 height 40
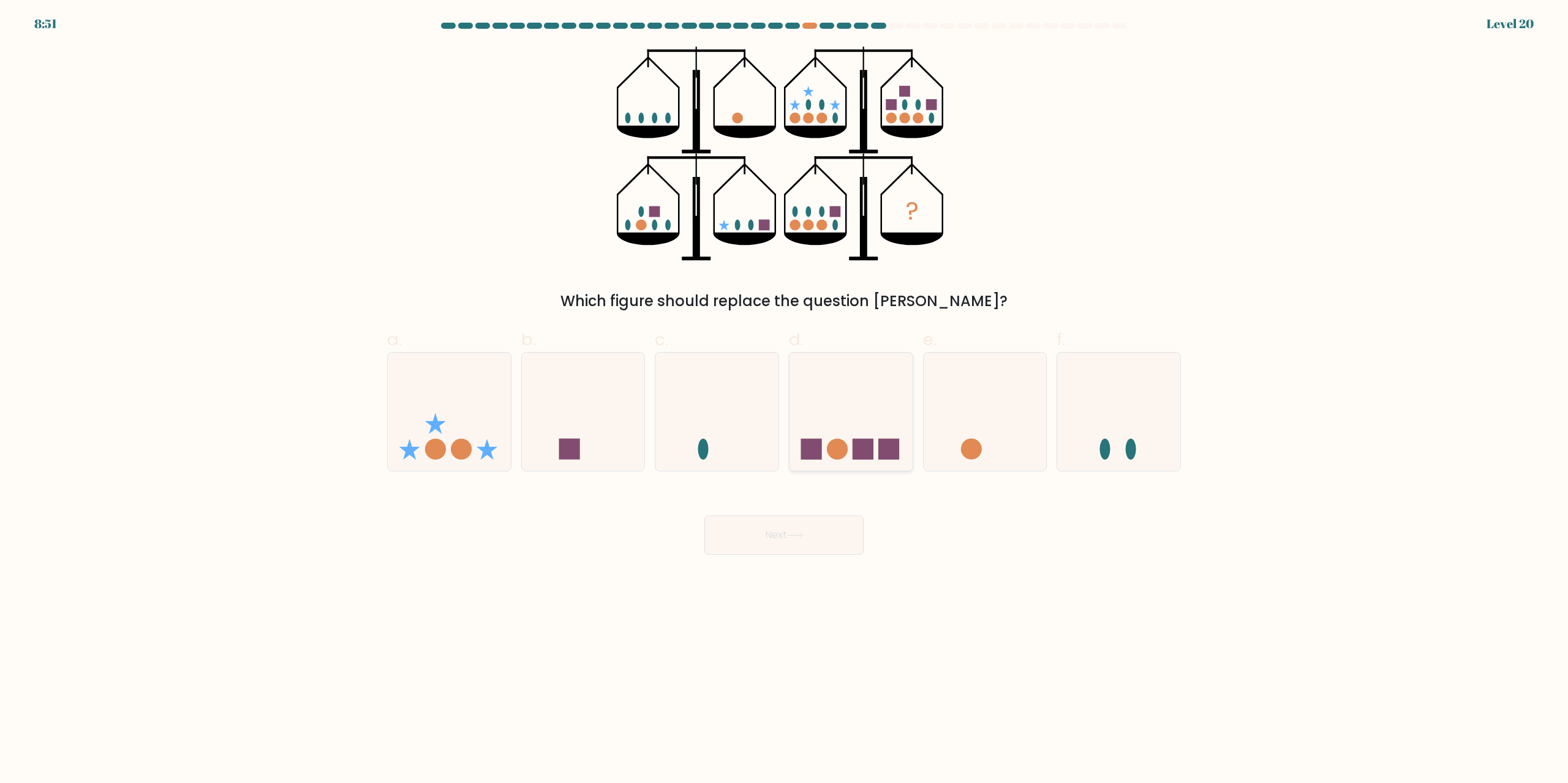
drag, startPoint x: 853, startPoint y: 418, endPoint x: 849, endPoint y: 456, distance: 38.2
click at [854, 417] on icon at bounding box center [851, 412] width 123 height 102
click at [785, 400] on input "d." at bounding box center [784, 396] width 1 height 8
radio input "true"
drag, startPoint x: 818, startPoint y: 534, endPoint x: 935, endPoint y: 404, distance: 174.9
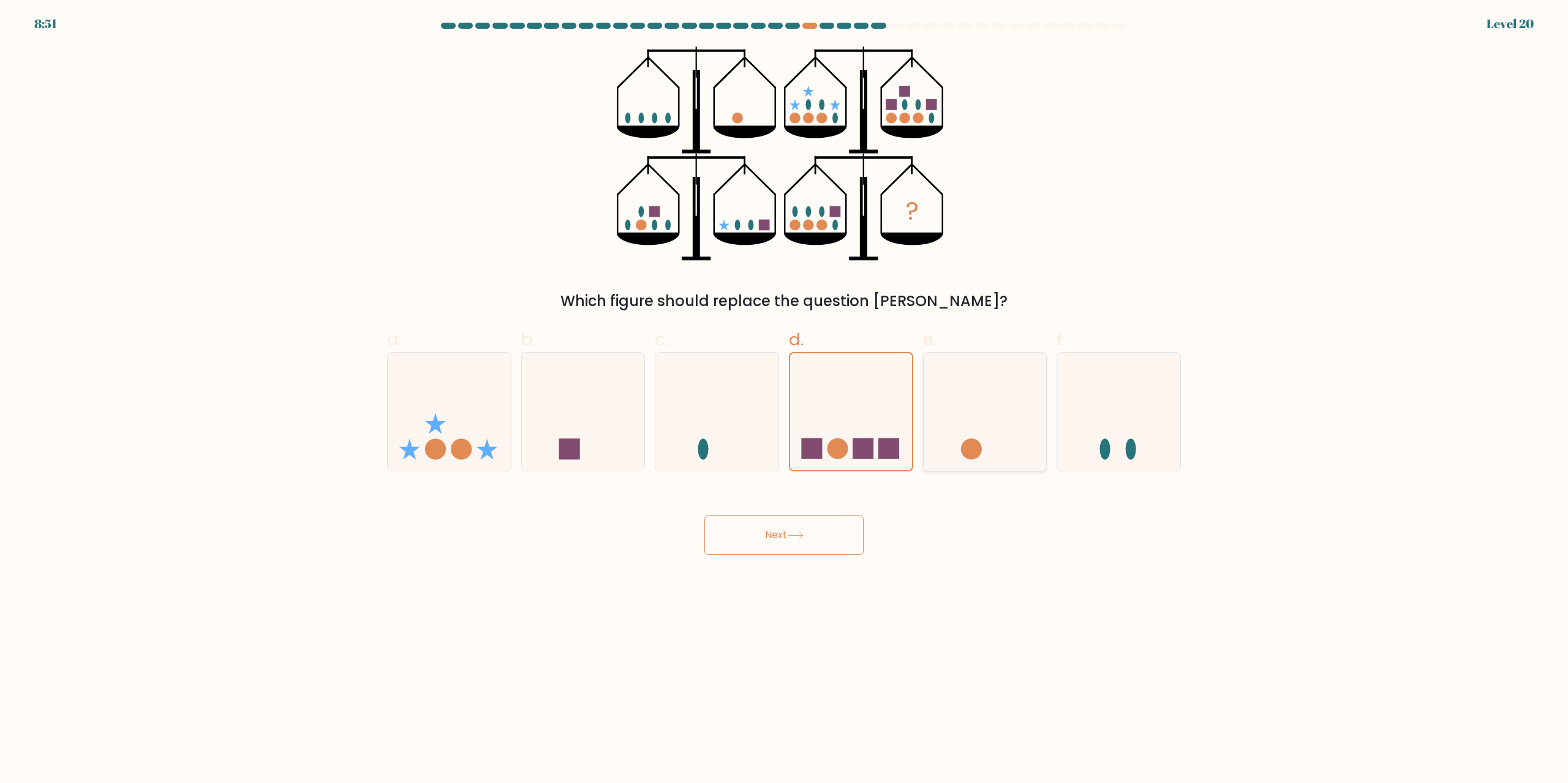
click at [817, 533] on button "Next" at bounding box center [783, 535] width 159 height 40
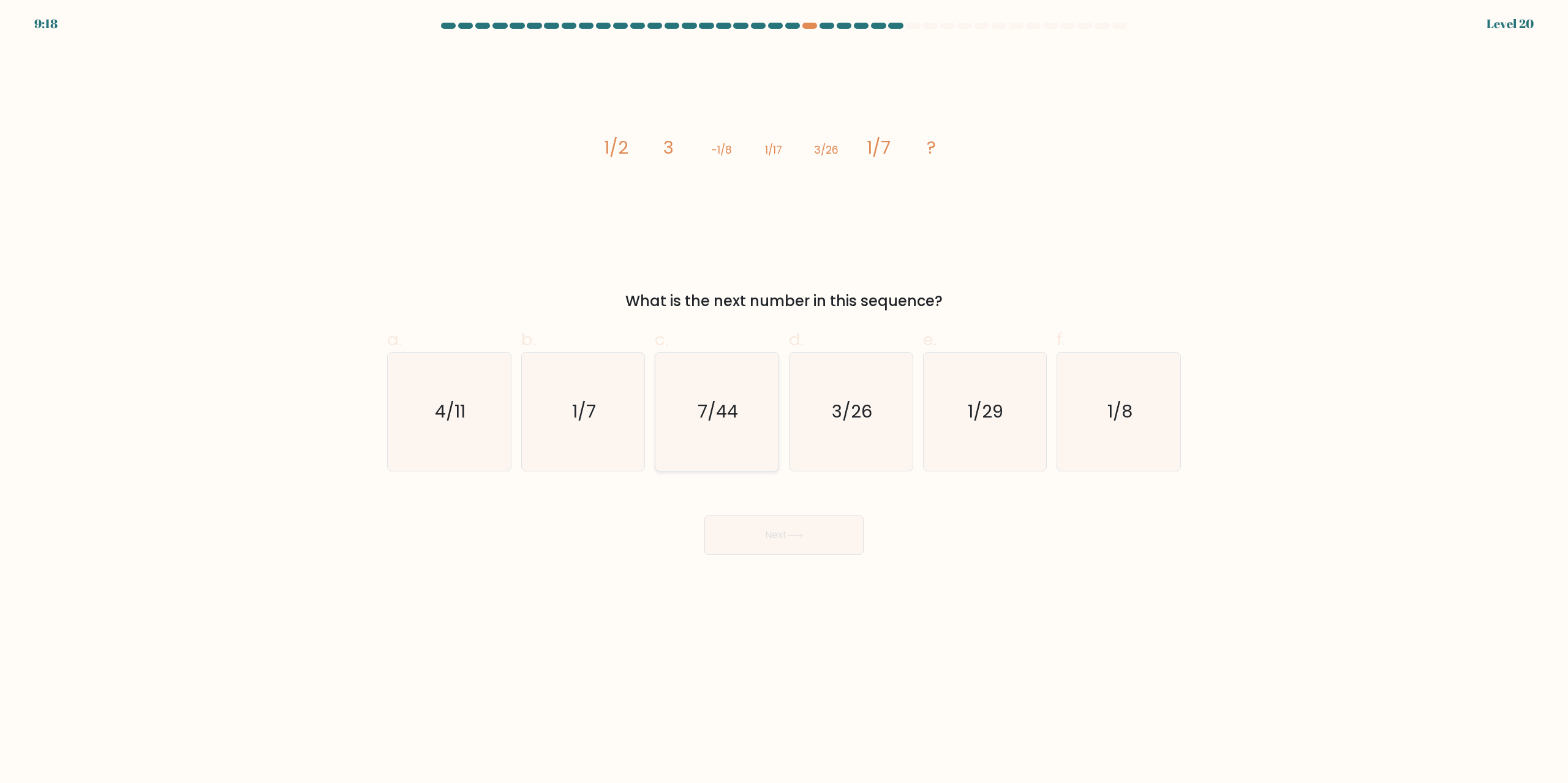
click at [728, 390] on icon "7/44" at bounding box center [717, 412] width 118 height 118
click at [784, 392] on input "c. 7/44" at bounding box center [784, 396] width 1 height 8
radio input "true"
click at [792, 529] on button "Next" at bounding box center [783, 535] width 159 height 40
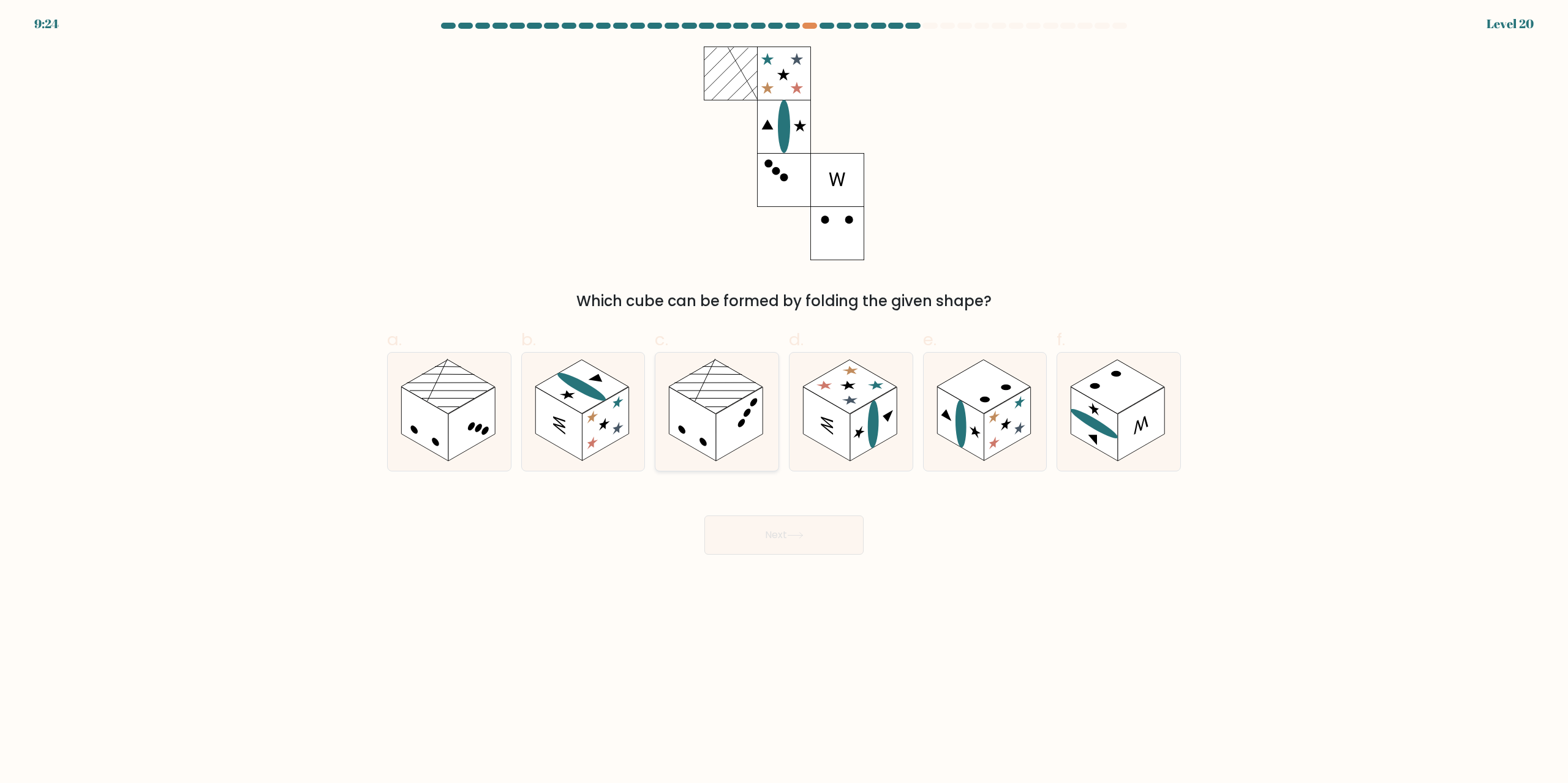
click at [729, 408] on rect at bounding box center [740, 425] width 47 height 74
click at [784, 400] on input "c." at bounding box center [784, 396] width 1 height 8
radio input "true"
click at [805, 530] on button "Next" at bounding box center [783, 535] width 159 height 40
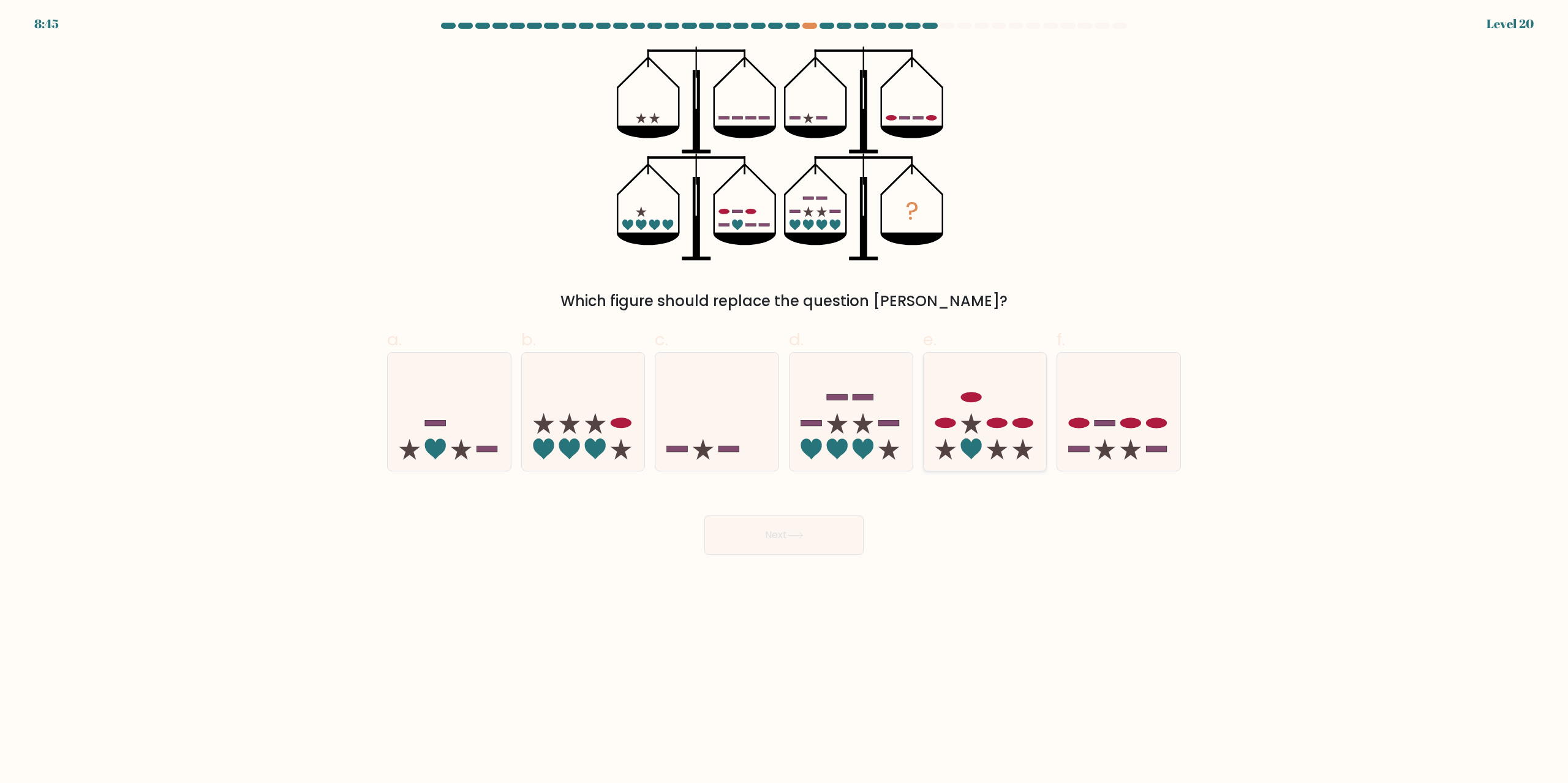
click at [990, 365] on icon at bounding box center [985, 412] width 123 height 102
click at [785, 392] on input "e." at bounding box center [784, 396] width 1 height 8
radio input "true"
click at [832, 541] on button "Next" at bounding box center [783, 535] width 159 height 40
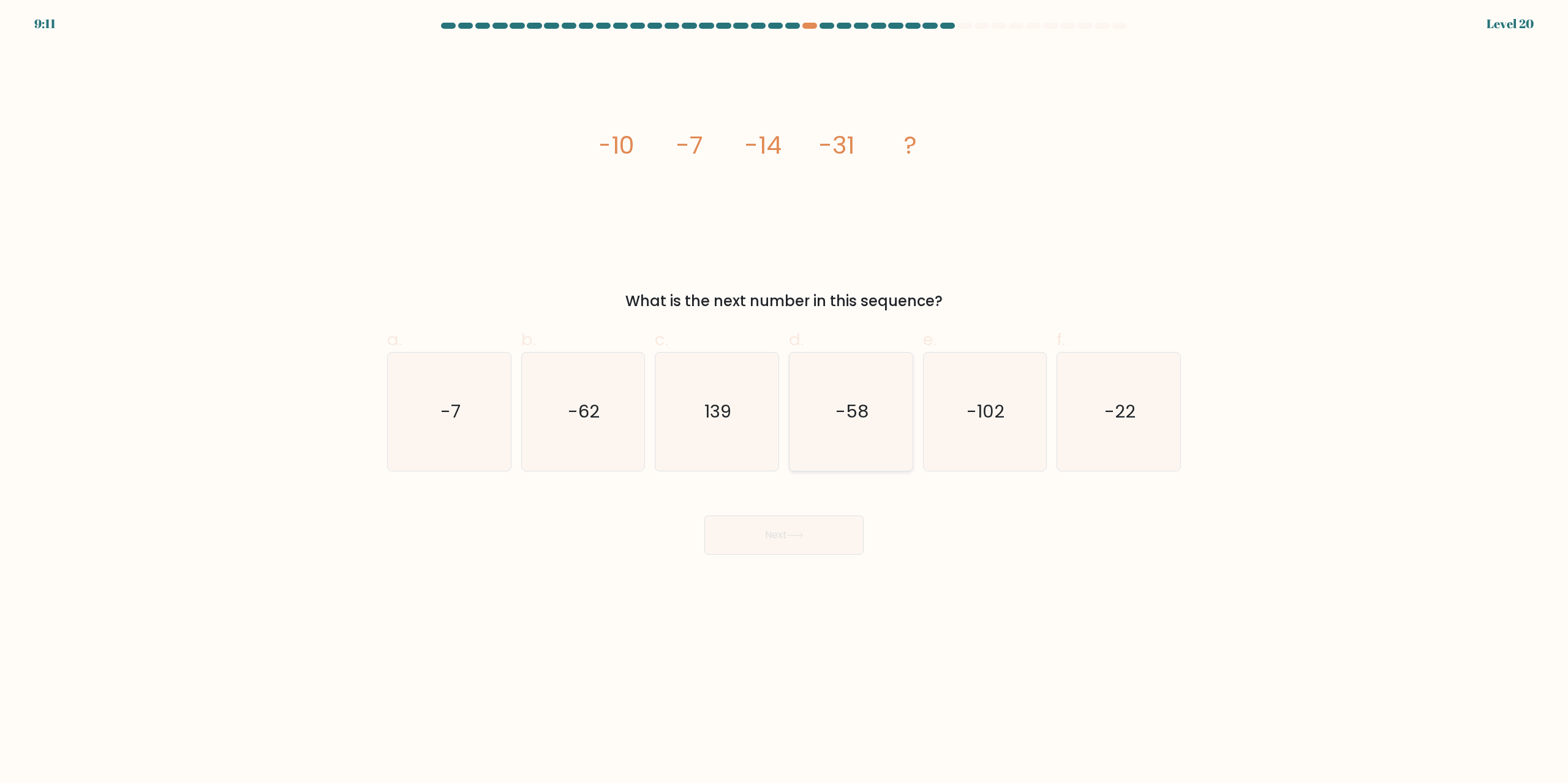
click at [850, 438] on icon "-58" at bounding box center [851, 412] width 118 height 118
click at [785, 400] on input "d. -58" at bounding box center [784, 396] width 1 height 8
radio input "true"
click at [803, 531] on button "Next" at bounding box center [783, 535] width 159 height 40
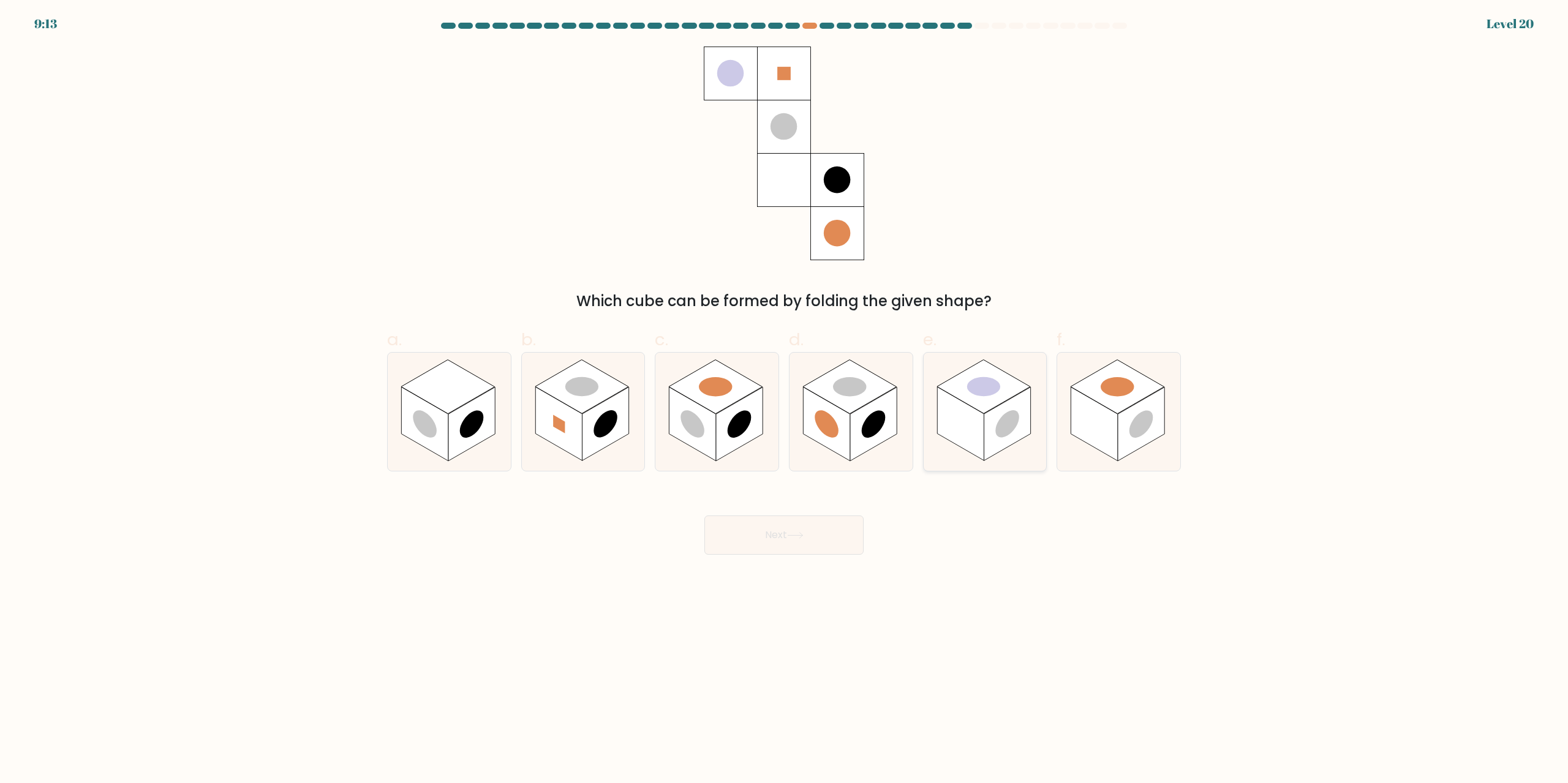
click at [972, 386] on circle at bounding box center [983, 387] width 47 height 27
click at [785, 392] on input "e." at bounding box center [784, 396] width 1 height 8
radio input "true"
click at [854, 530] on button "Next" at bounding box center [783, 535] width 159 height 40
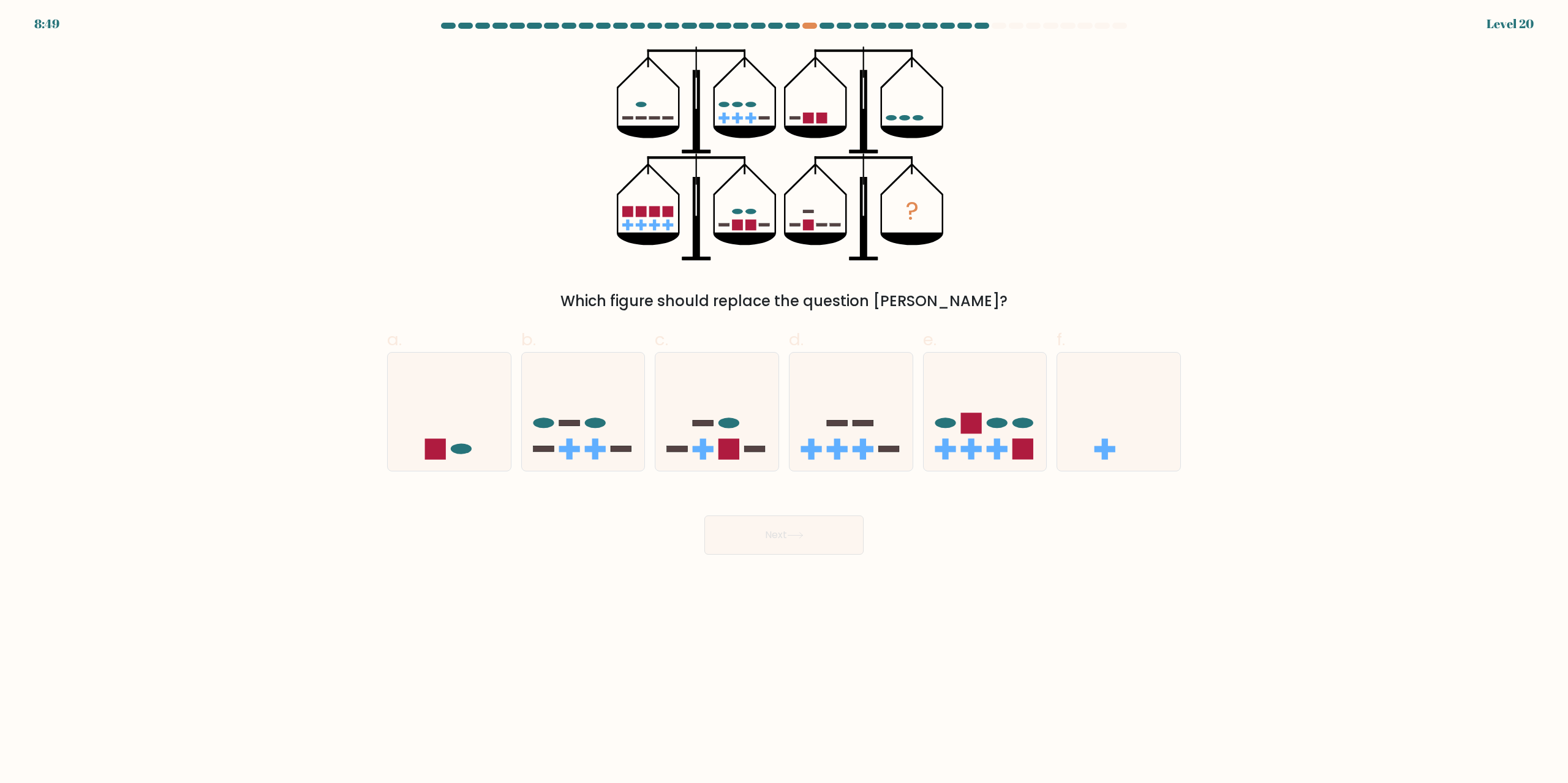
click at [894, 301] on div "Which figure should replace the question mark?" at bounding box center [783, 301] width 779 height 22
click at [1081, 211] on div "? Which figure should replace the question mark?" at bounding box center [783, 179] width 808 height 266
click at [1003, 411] on icon at bounding box center [985, 412] width 123 height 102
click at [785, 400] on input "e." at bounding box center [784, 396] width 1 height 8
radio input "true"
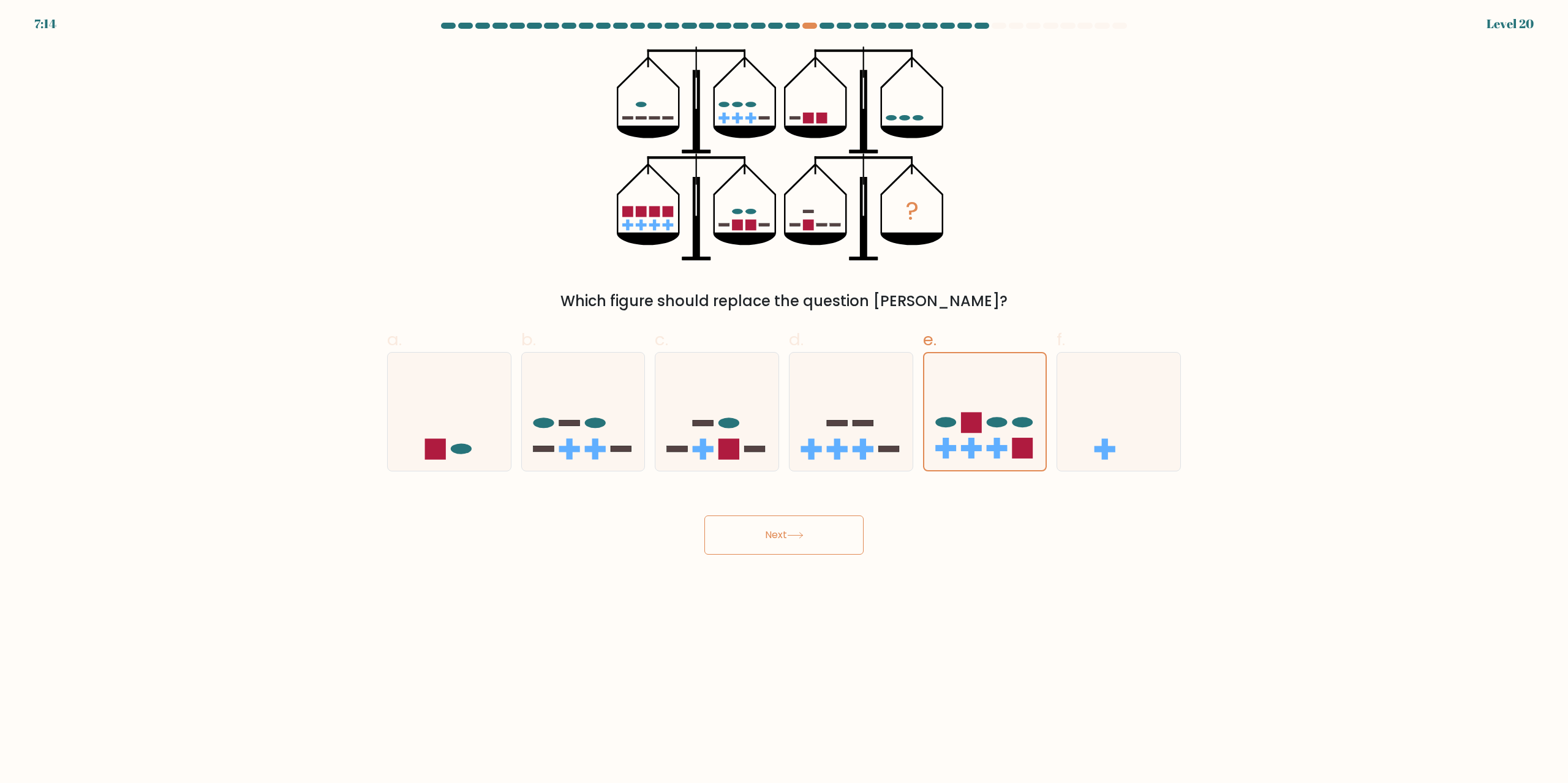
drag, startPoint x: 815, startPoint y: 533, endPoint x: 830, endPoint y: 515, distance: 23.4
click at [815, 532] on button "Next" at bounding box center [783, 535] width 159 height 40
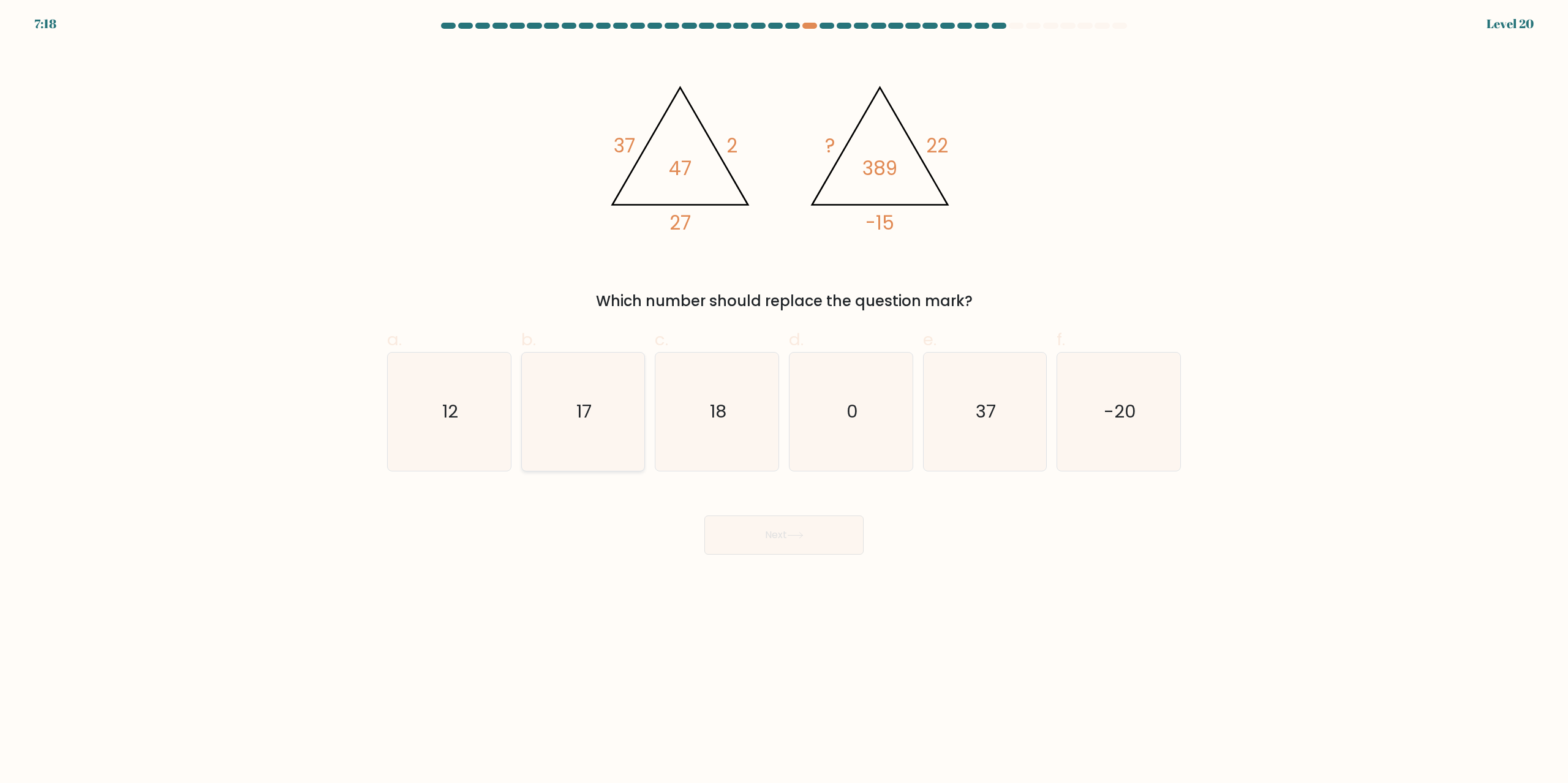
click at [564, 379] on icon "17" at bounding box center [582, 412] width 118 height 118
click at [784, 392] on input "b. 17" at bounding box center [784, 396] width 1 height 8
radio input "true"
click at [803, 534] on icon at bounding box center [795, 535] width 16 height 6
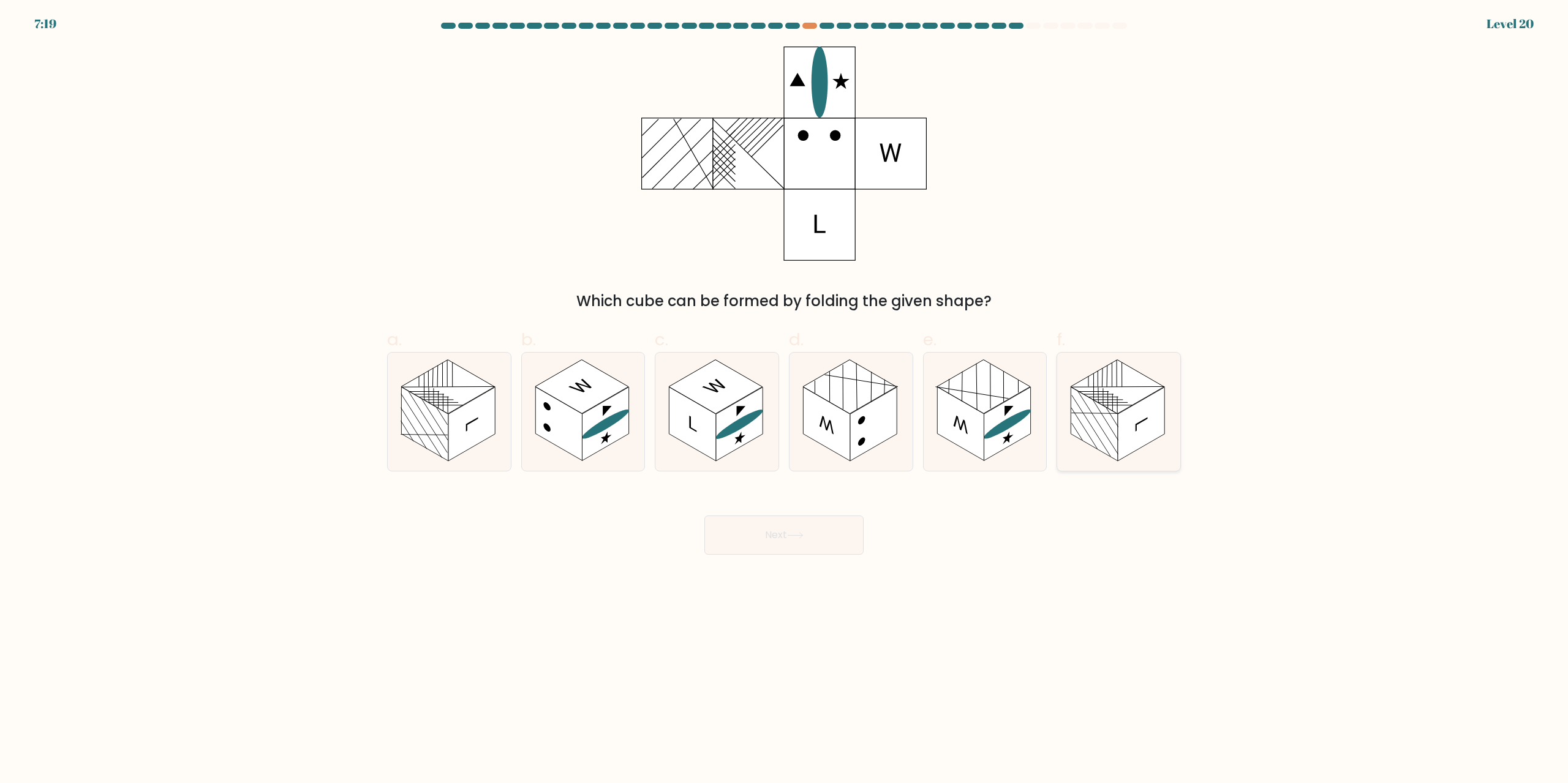
click at [1120, 387] on rect at bounding box center [1117, 387] width 94 height 54
click at [785, 392] on input "f." at bounding box center [784, 396] width 1 height 8
radio input "true"
click at [834, 531] on button "Next" at bounding box center [783, 535] width 159 height 40
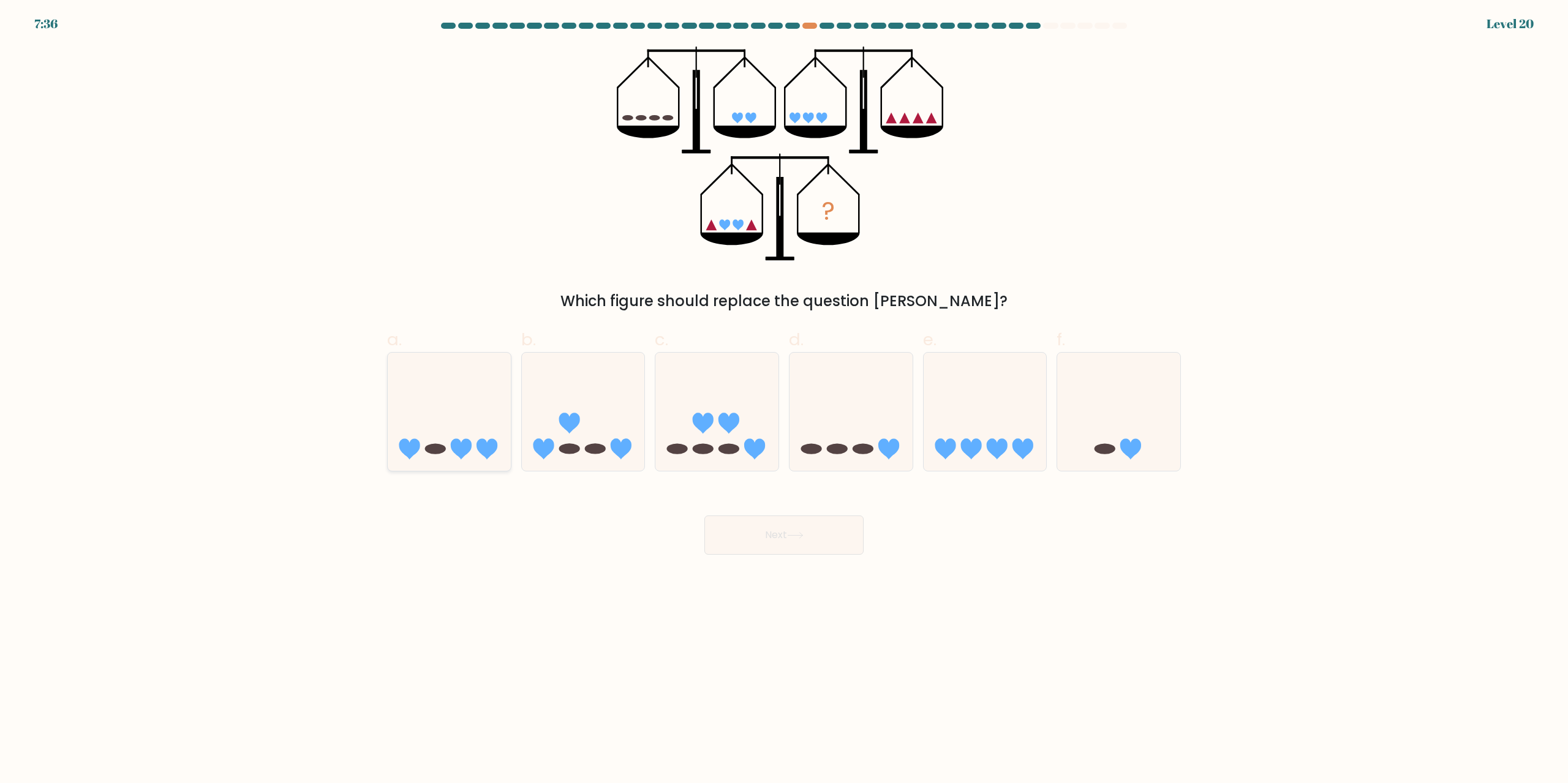
click at [426, 408] on icon at bounding box center [449, 412] width 123 height 102
click at [784, 400] on input "a." at bounding box center [784, 396] width 1 height 8
radio input "true"
click at [794, 529] on button "Next" at bounding box center [783, 535] width 159 height 40
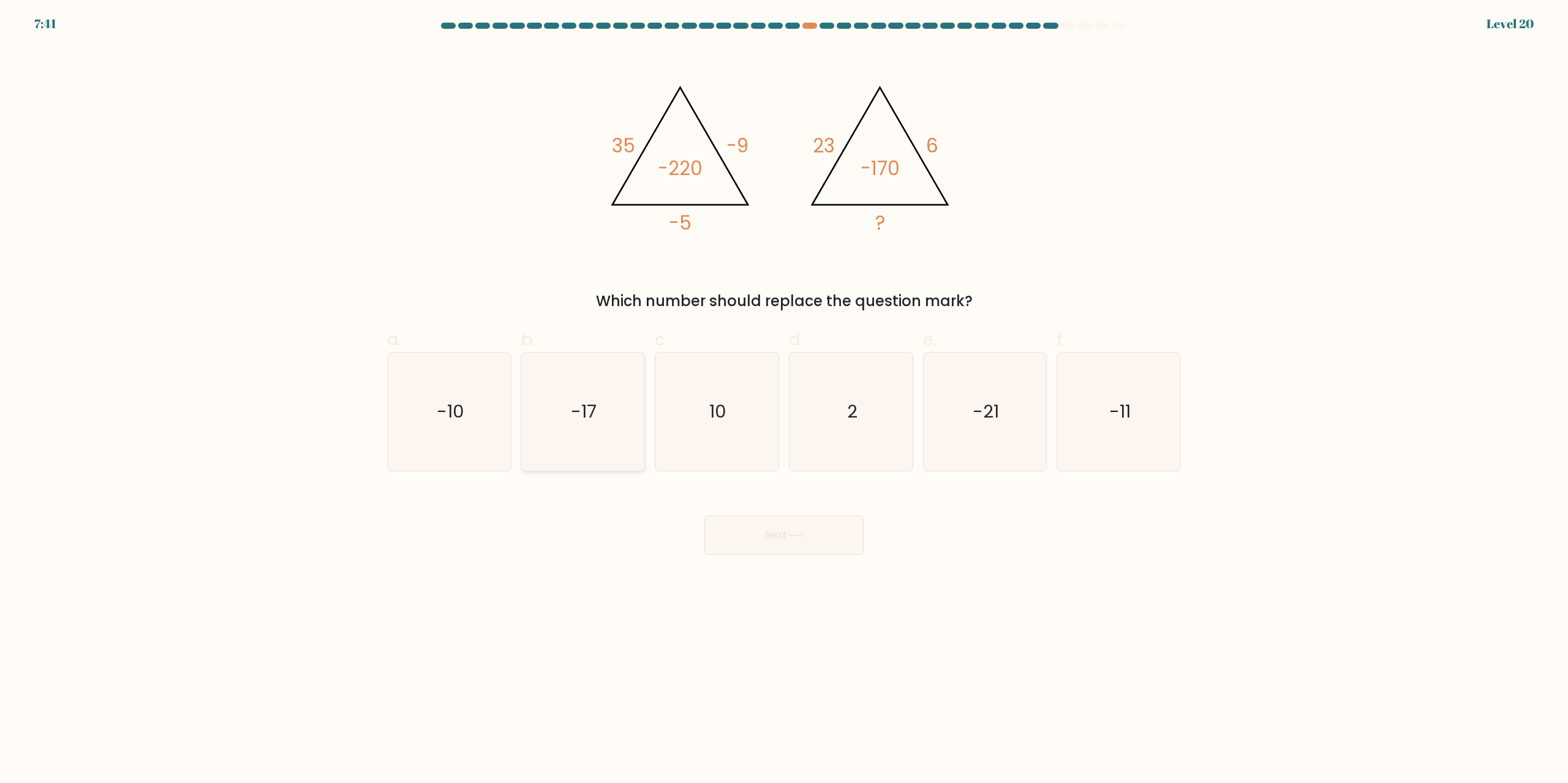
click at [590, 387] on icon "-17" at bounding box center [582, 412] width 118 height 118
click at [784, 392] on input "b. -17" at bounding box center [784, 396] width 1 height 8
radio input "true"
click at [835, 538] on button "Next" at bounding box center [783, 535] width 159 height 40
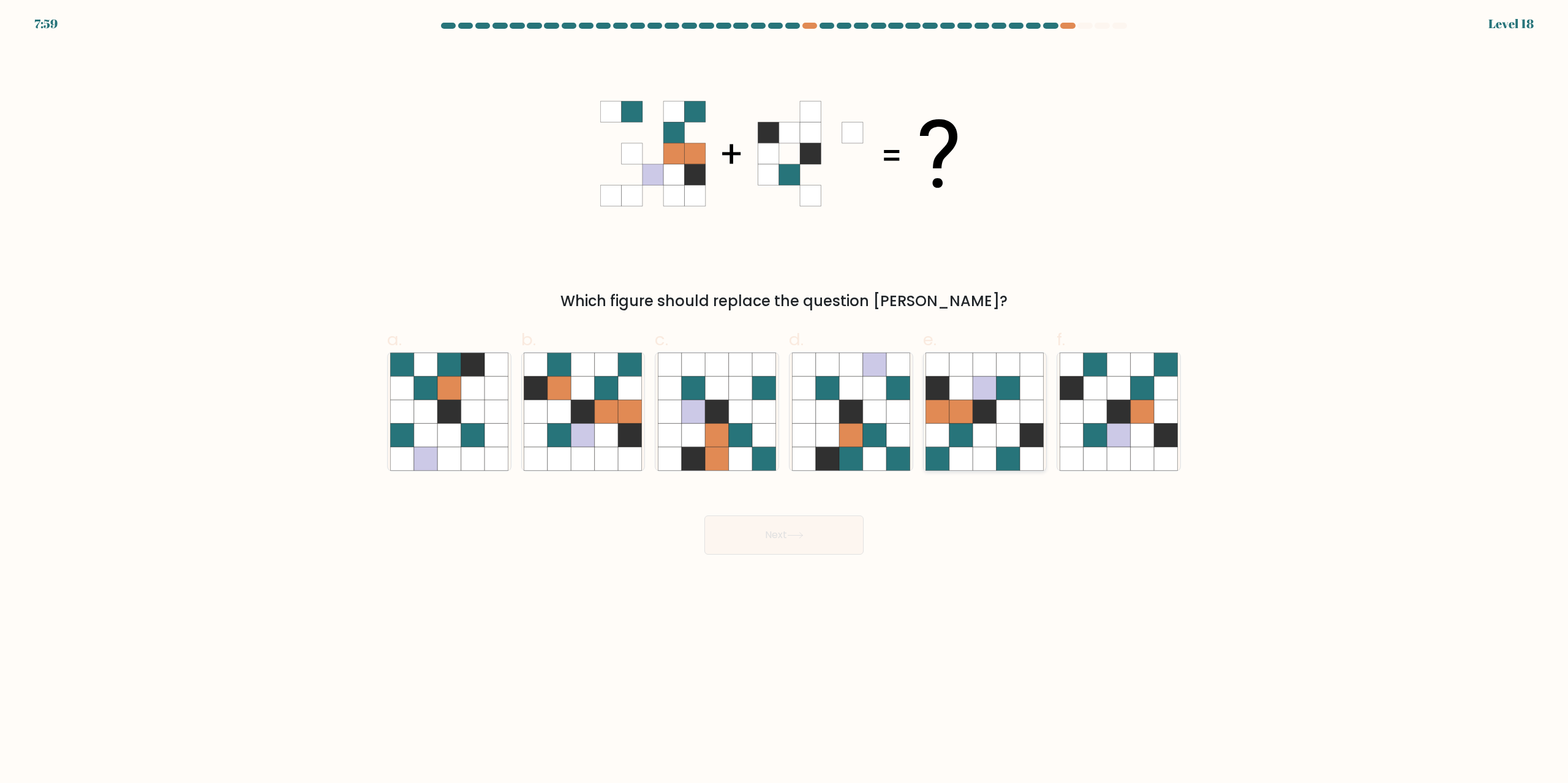
click at [967, 404] on icon at bounding box center [961, 412] width 23 height 23
click at [785, 400] on input "e." at bounding box center [784, 396] width 1 height 8
radio input "true"
click at [811, 527] on button "Next" at bounding box center [783, 535] width 159 height 40
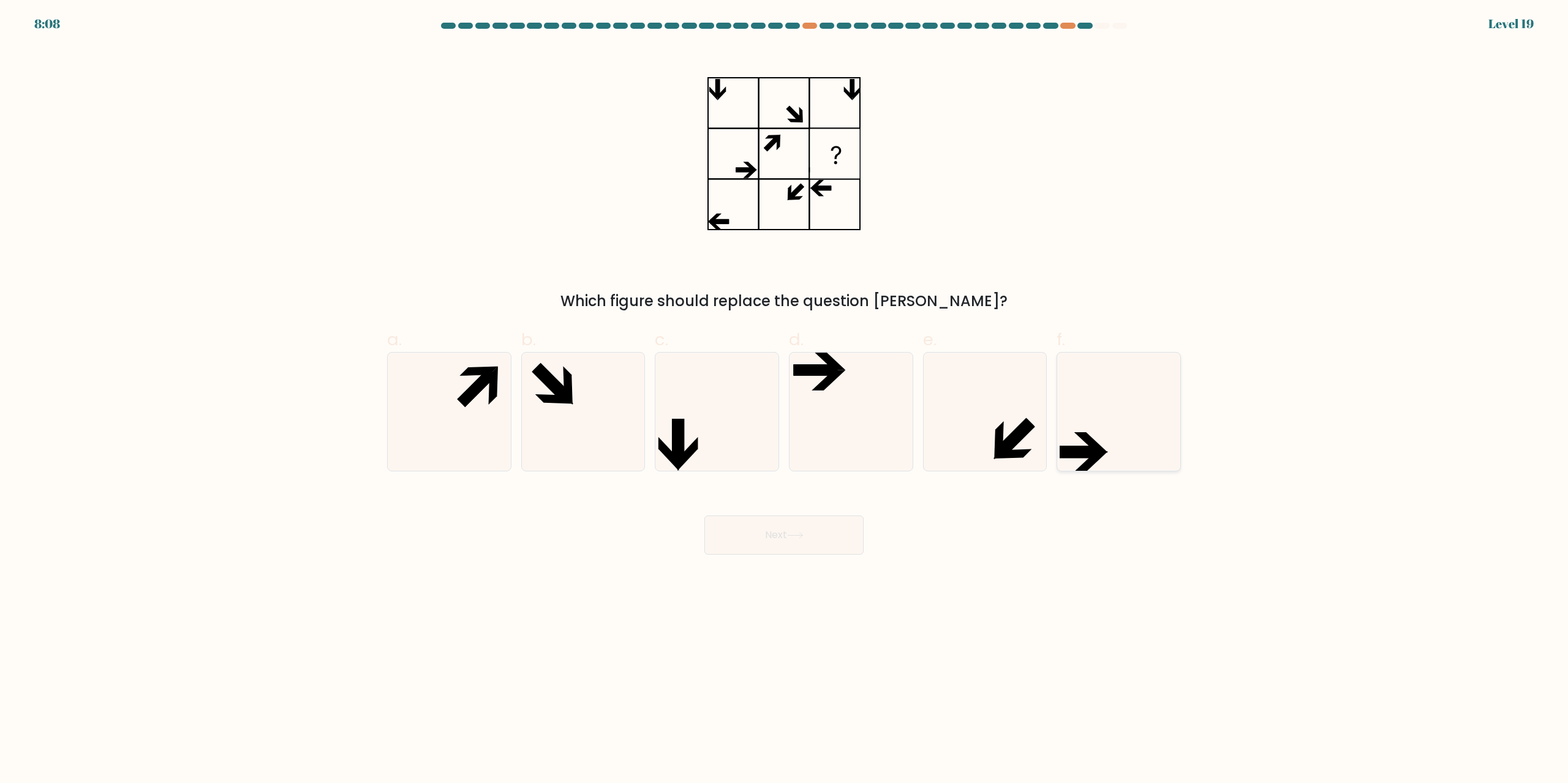
click at [1105, 401] on icon at bounding box center [1118, 412] width 118 height 118
click at [785, 400] on input "f." at bounding box center [784, 396] width 1 height 8
radio input "true"
click at [782, 538] on button "Next" at bounding box center [783, 535] width 159 height 40
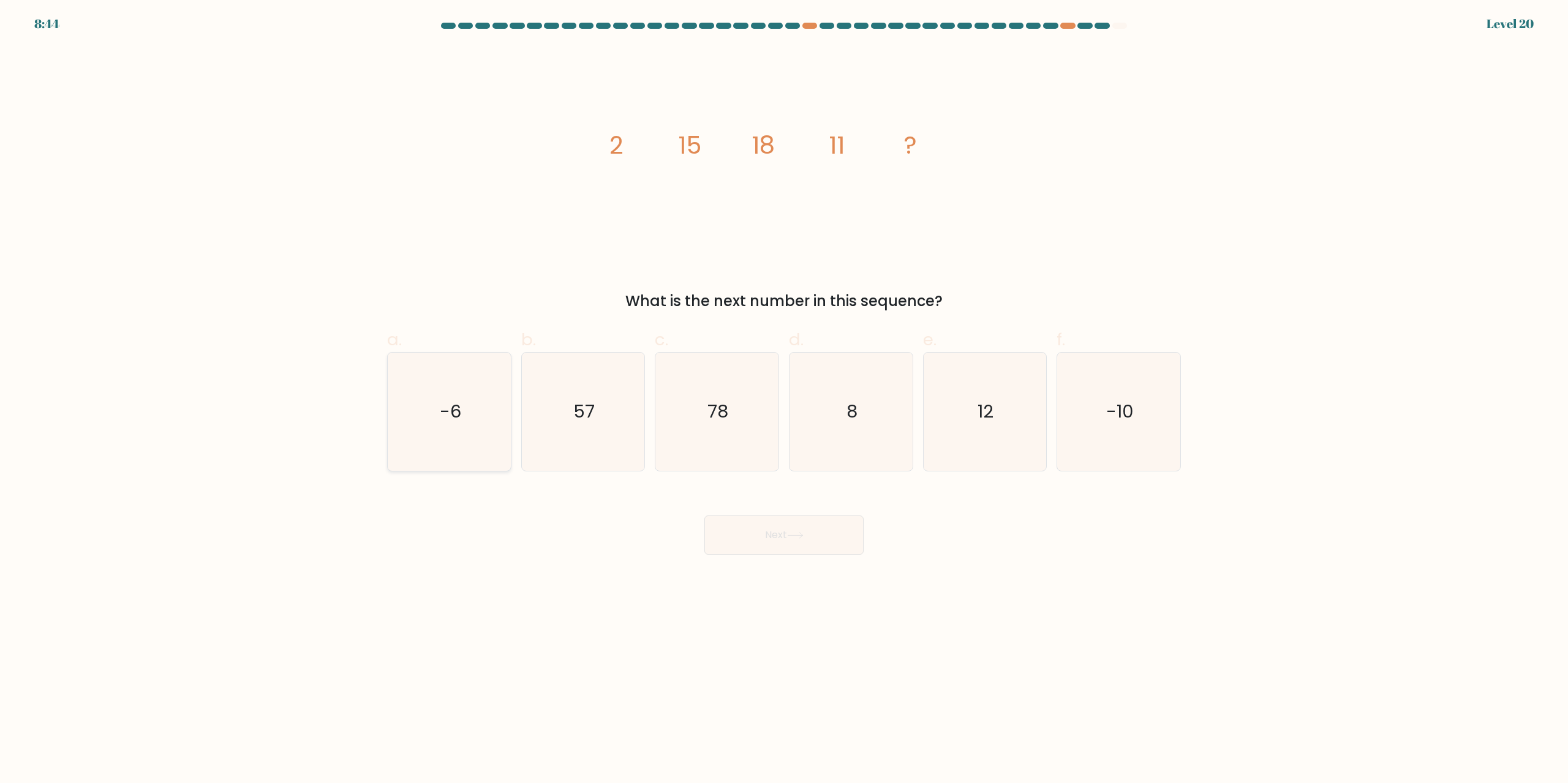
click at [435, 361] on icon "-6" at bounding box center [449, 412] width 118 height 118
click at [784, 392] on input "a. -6" at bounding box center [784, 396] width 1 height 8
radio input "true"
click at [786, 536] on button "Next" at bounding box center [783, 535] width 159 height 40
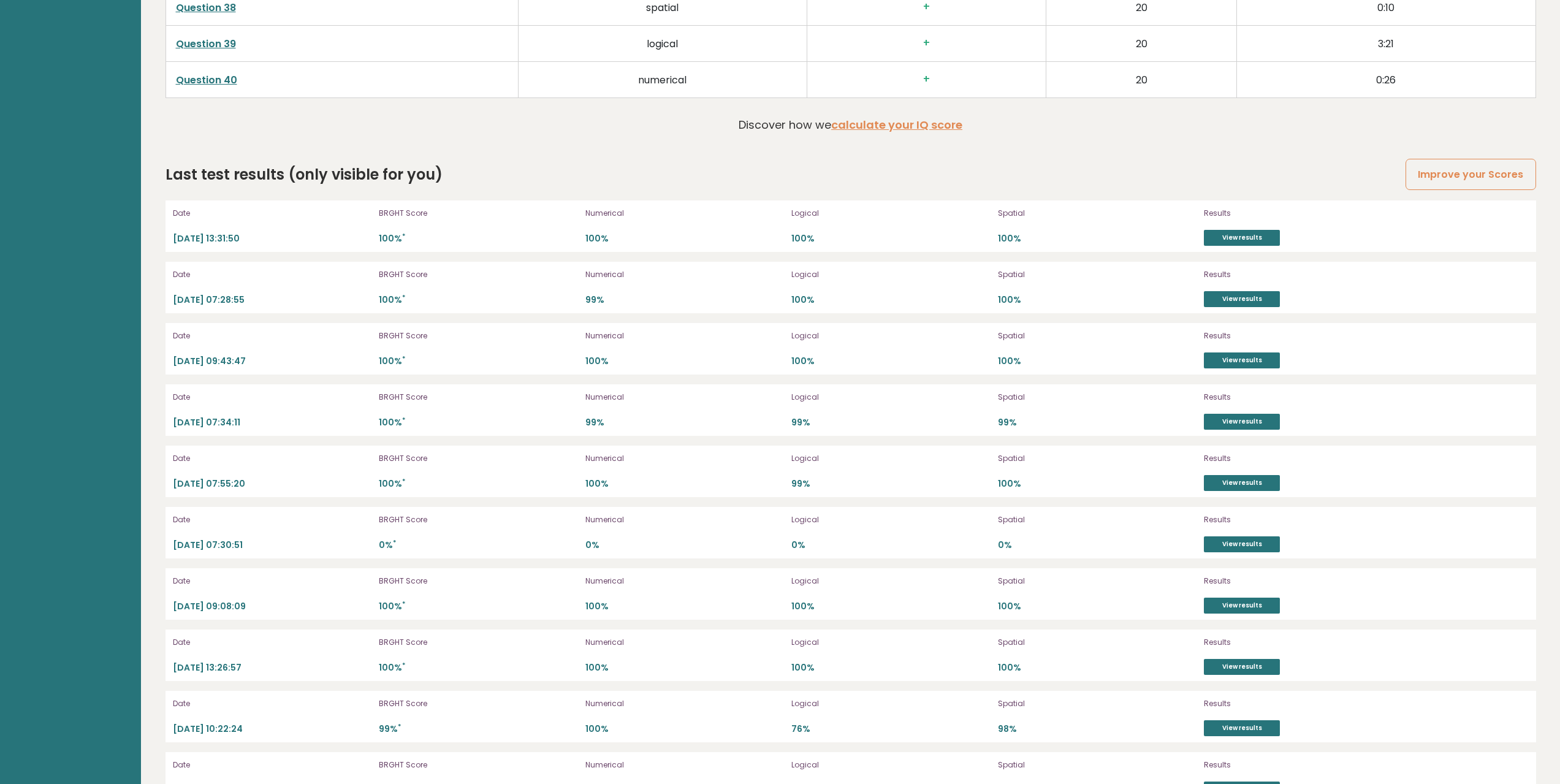
scroll to position [3800, 0]
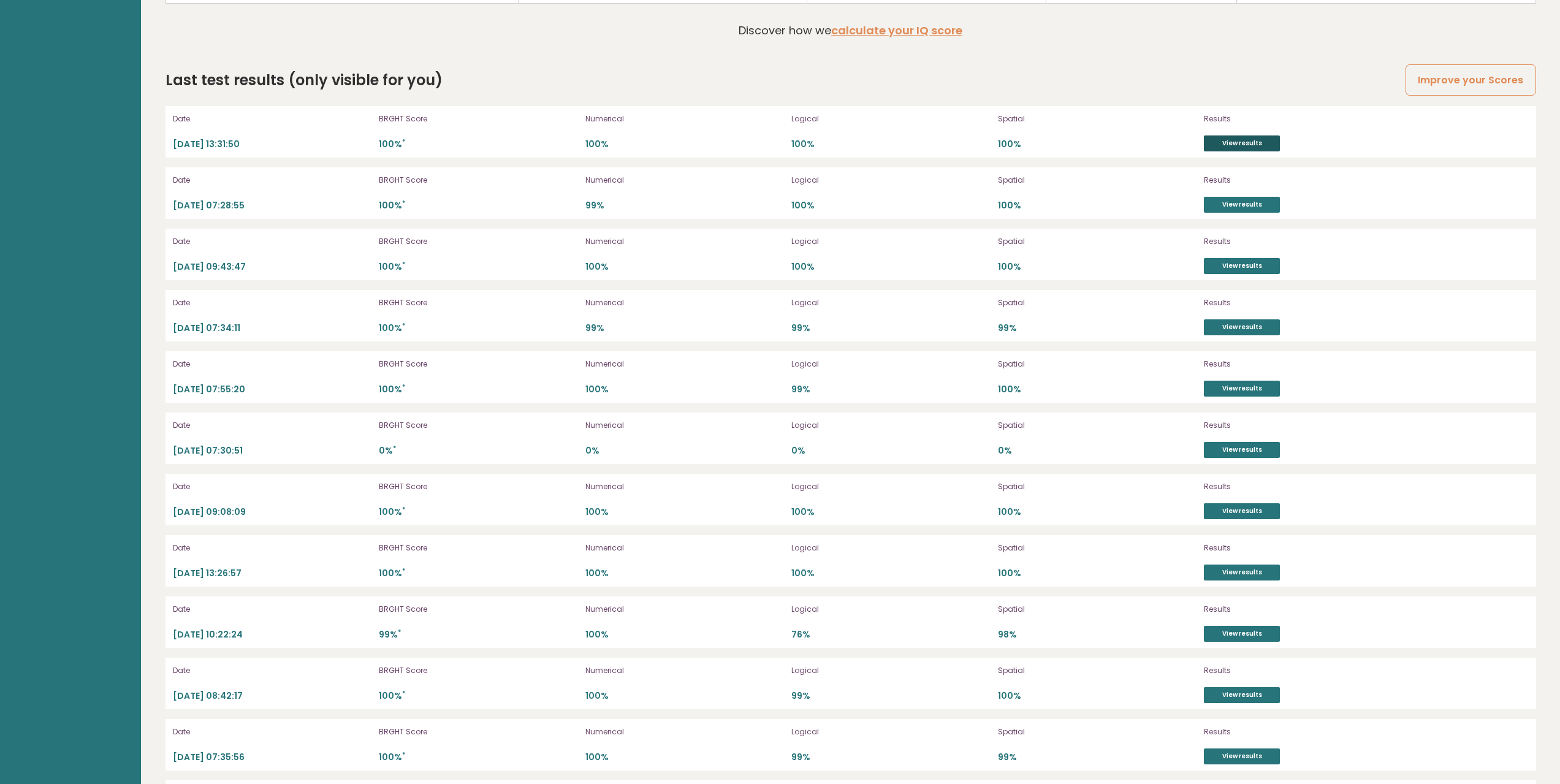
click at [1259, 141] on link "View results" at bounding box center [1242, 144] width 76 height 16
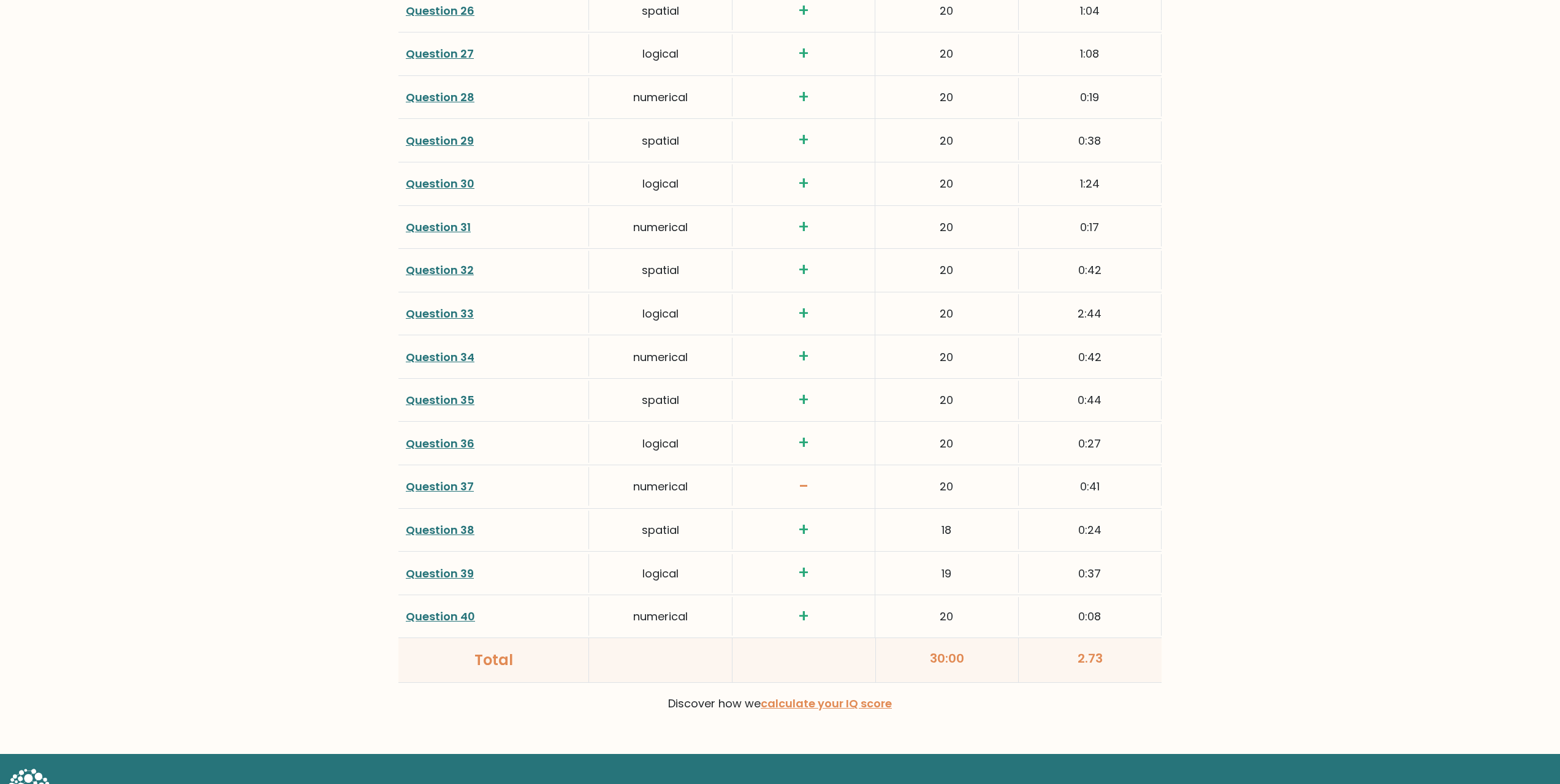
scroll to position [2881, 0]
